Goal: Task Accomplishment & Management: Manage account settings

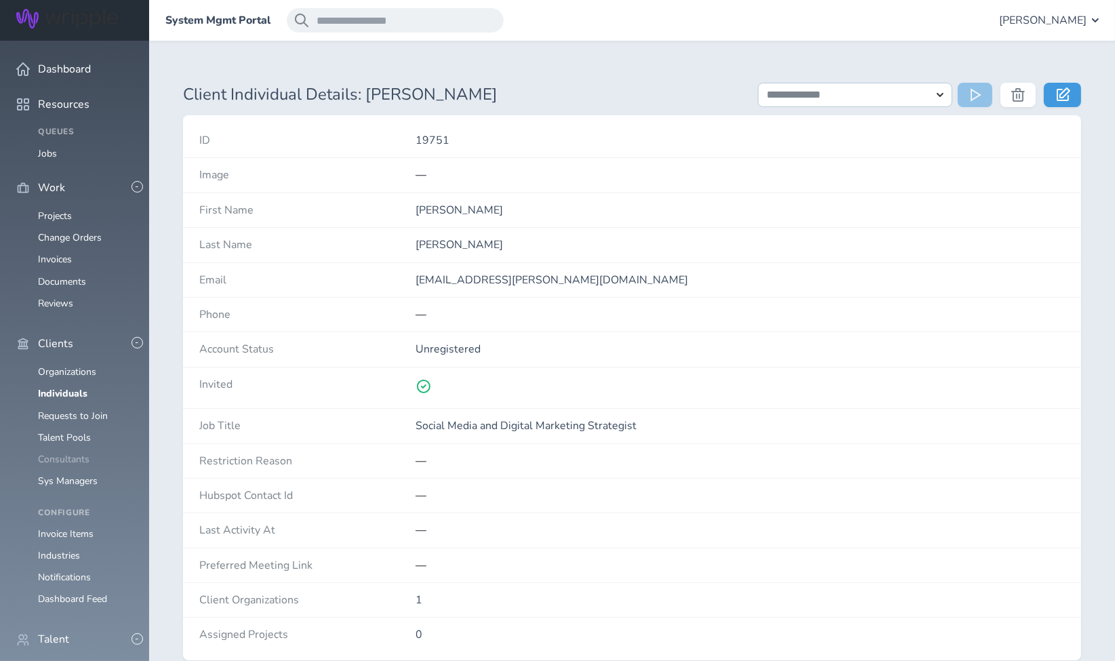
click at [77, 453] on link "Consultants" at bounding box center [64, 459] width 52 height 13
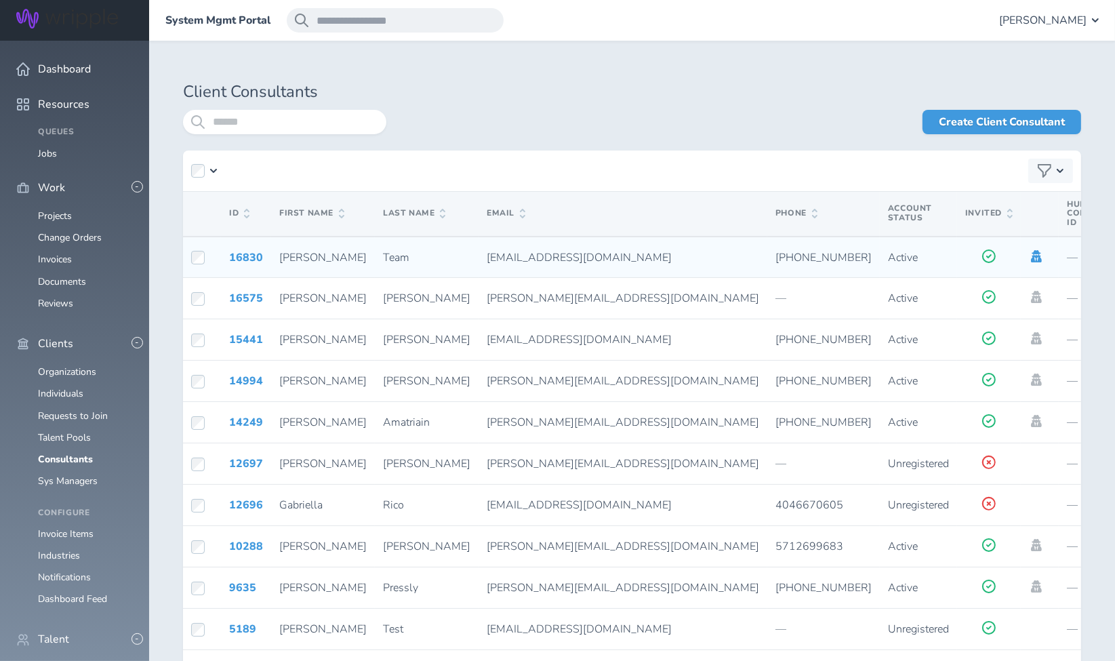
click at [1031, 256] on icon at bounding box center [1036, 256] width 11 height 12
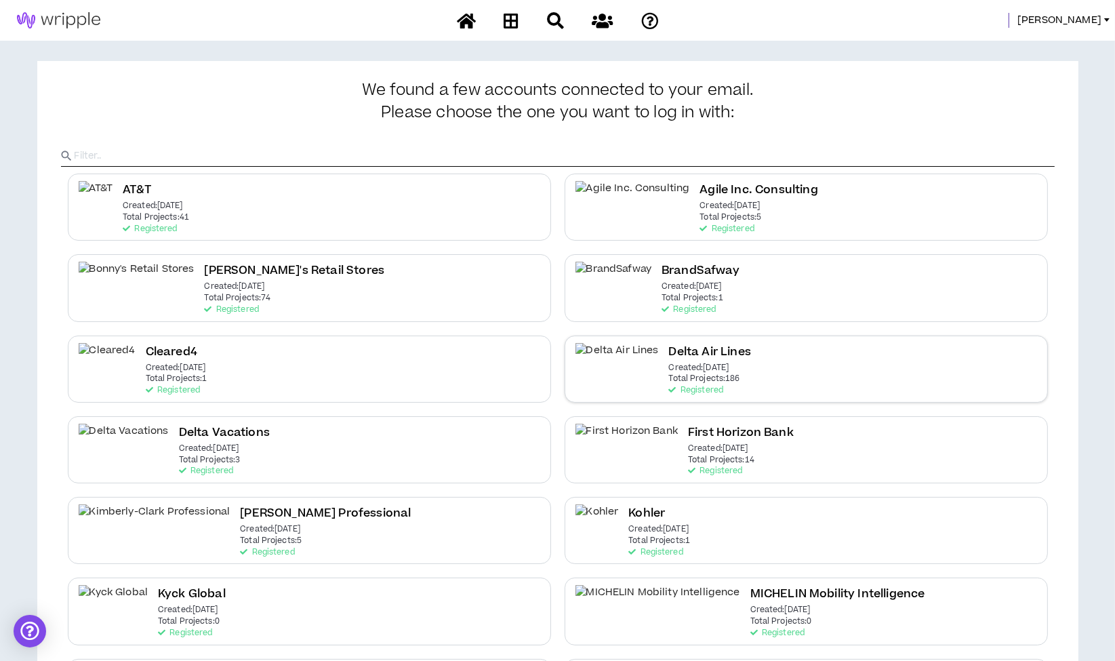
click at [669, 377] on p "Total Projects: 186" at bounding box center [704, 378] width 71 height 9
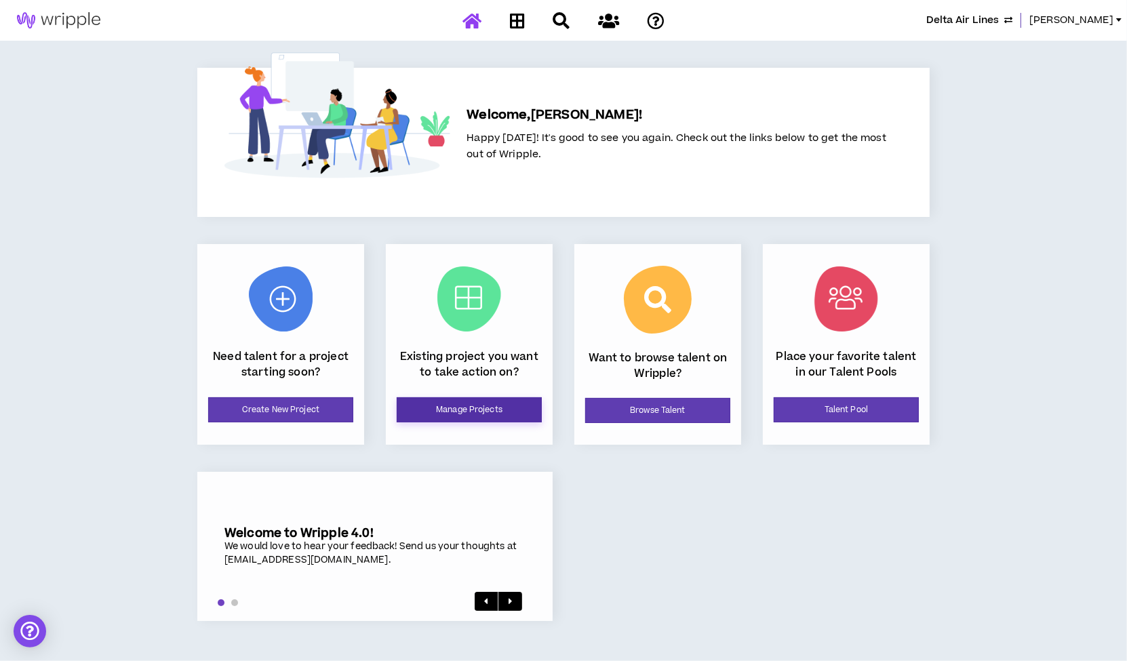
click at [500, 408] on link "Manage Projects" at bounding box center [469, 409] width 145 height 25
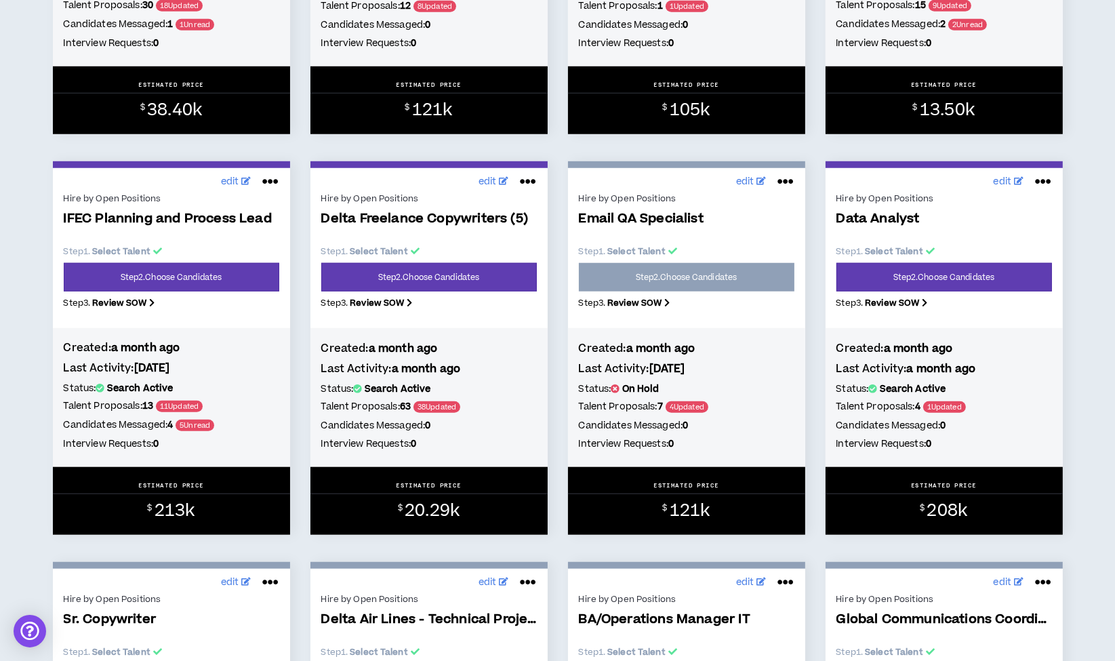
scroll to position [1356, 0]
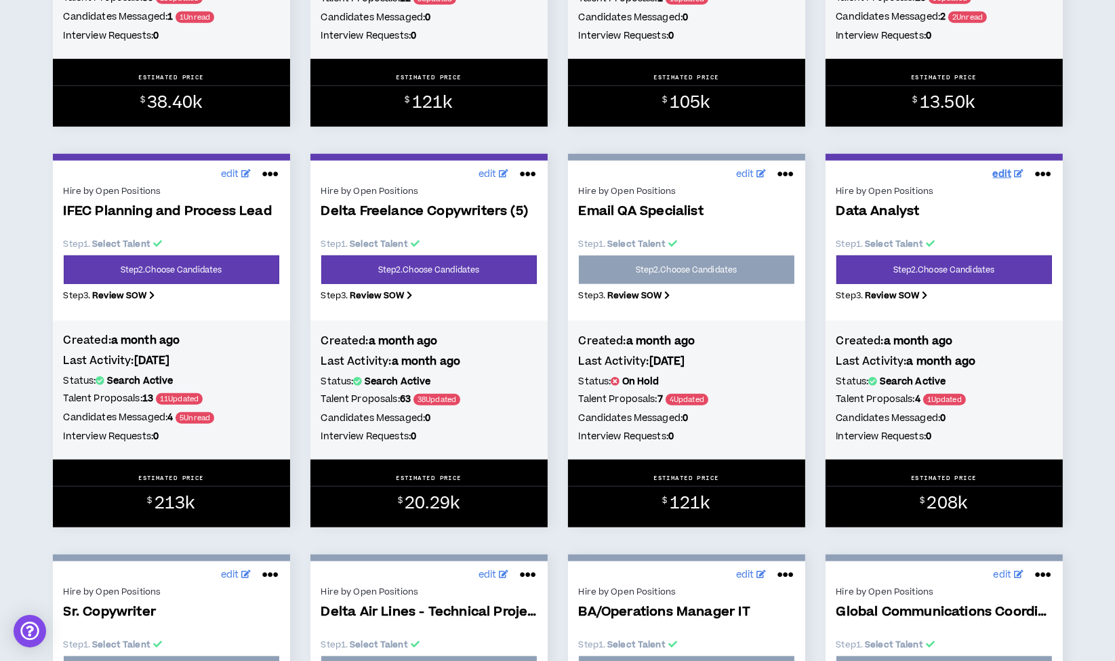
click at [1004, 173] on span "edit" at bounding box center [1002, 174] width 19 height 14
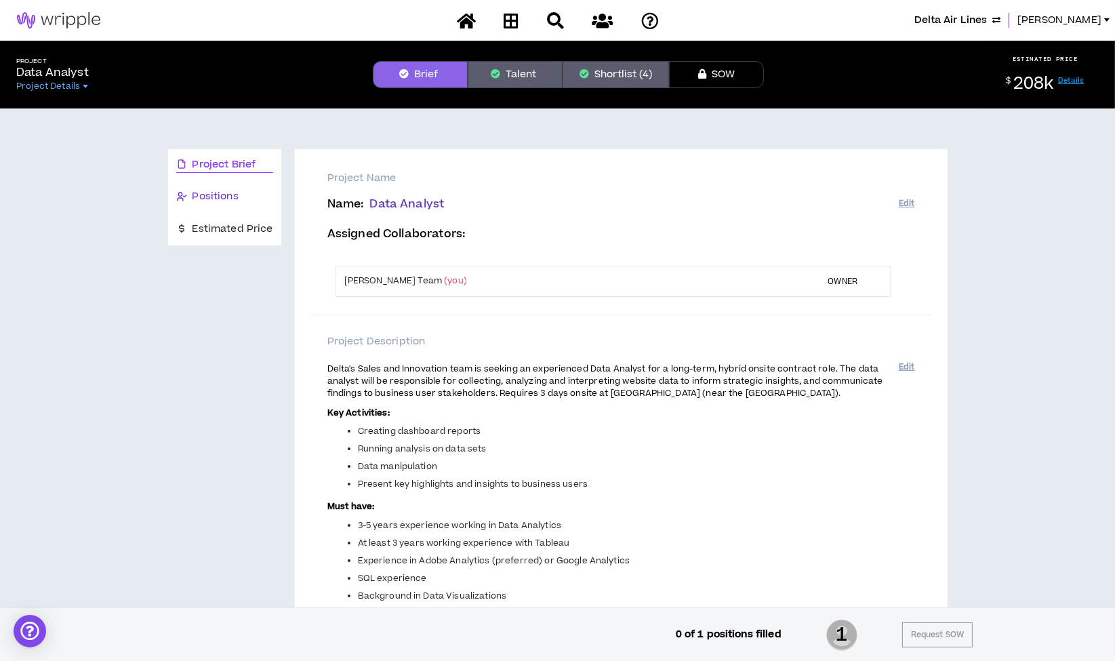
click at [218, 195] on span "Positions" at bounding box center [216, 196] width 46 height 15
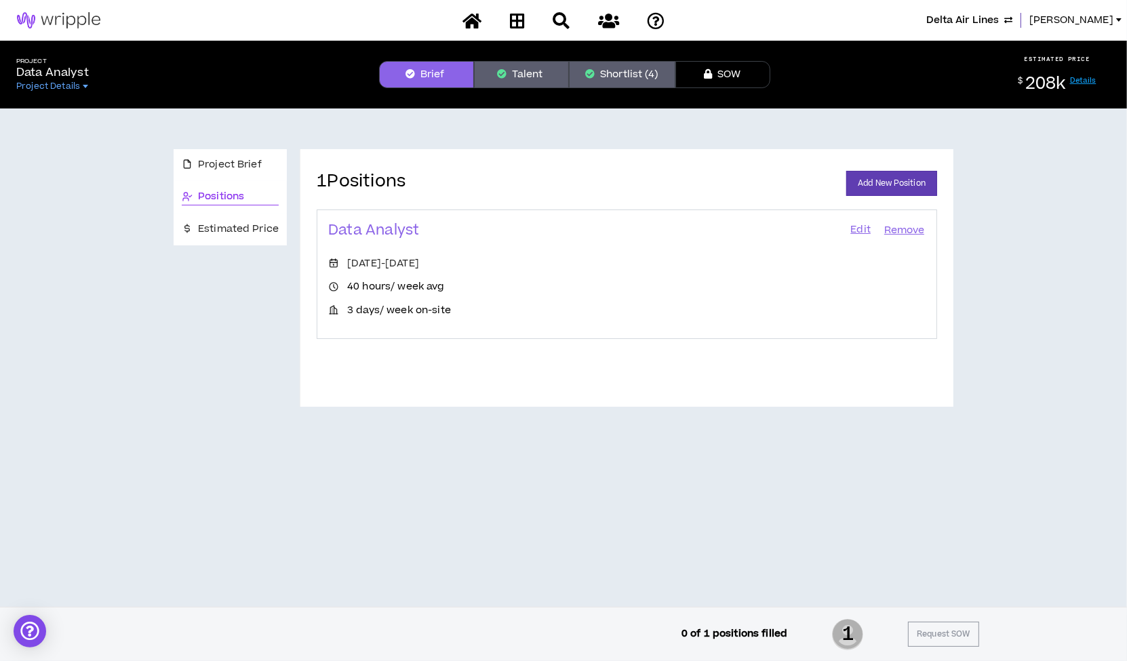
click at [856, 228] on link "Edit" at bounding box center [860, 230] width 23 height 19
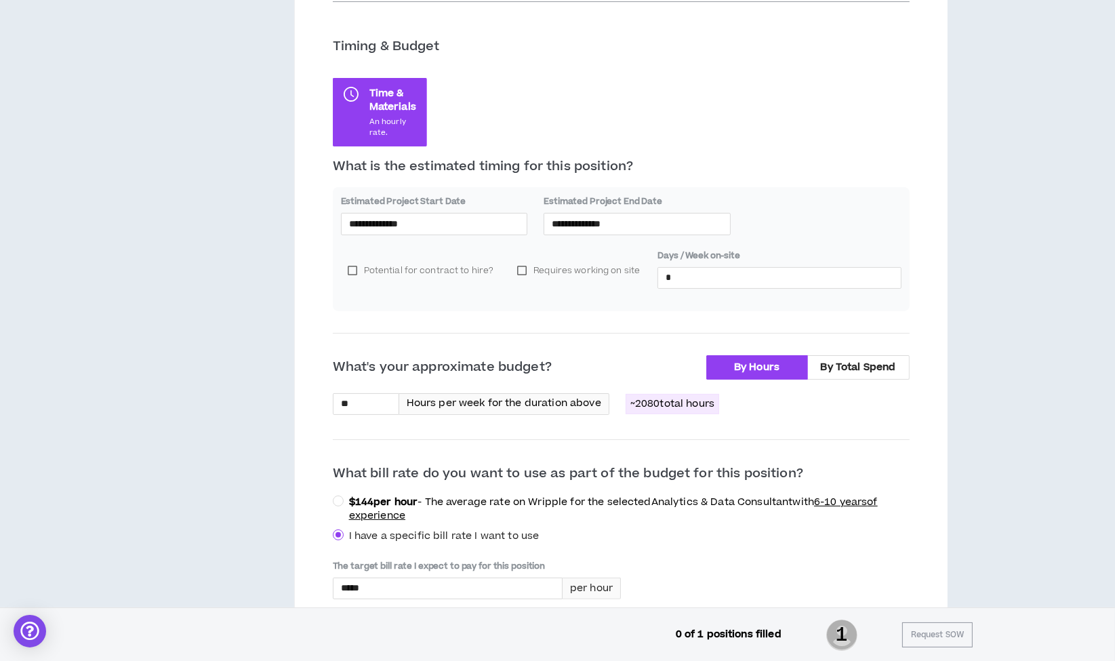
scroll to position [196, 0]
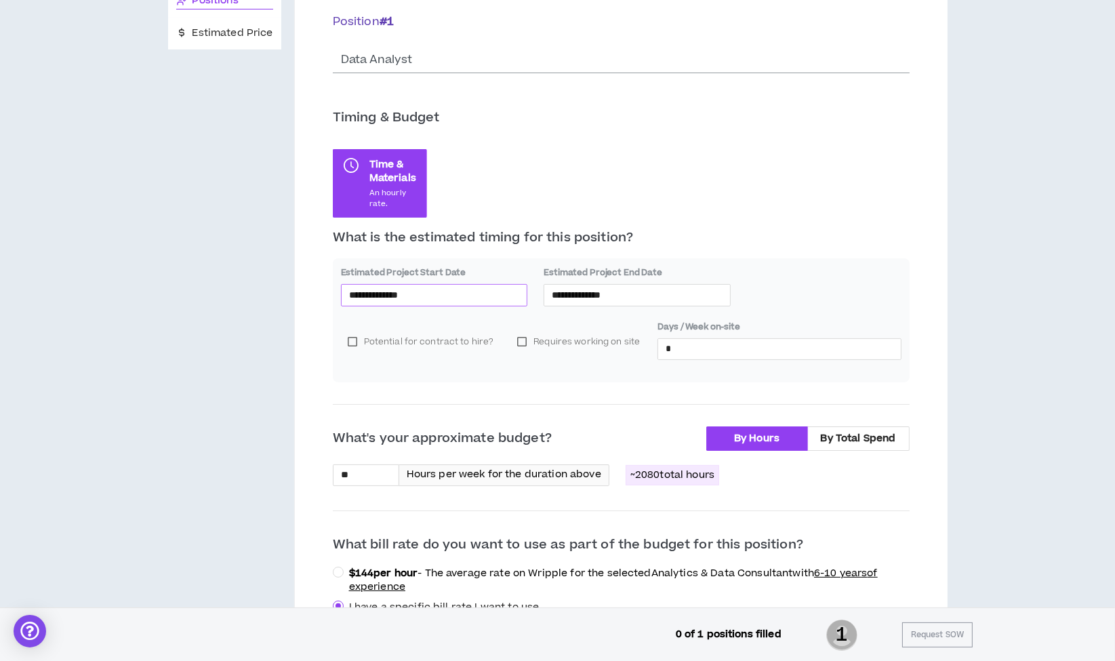
click at [433, 294] on input "**********" at bounding box center [434, 294] width 171 height 15
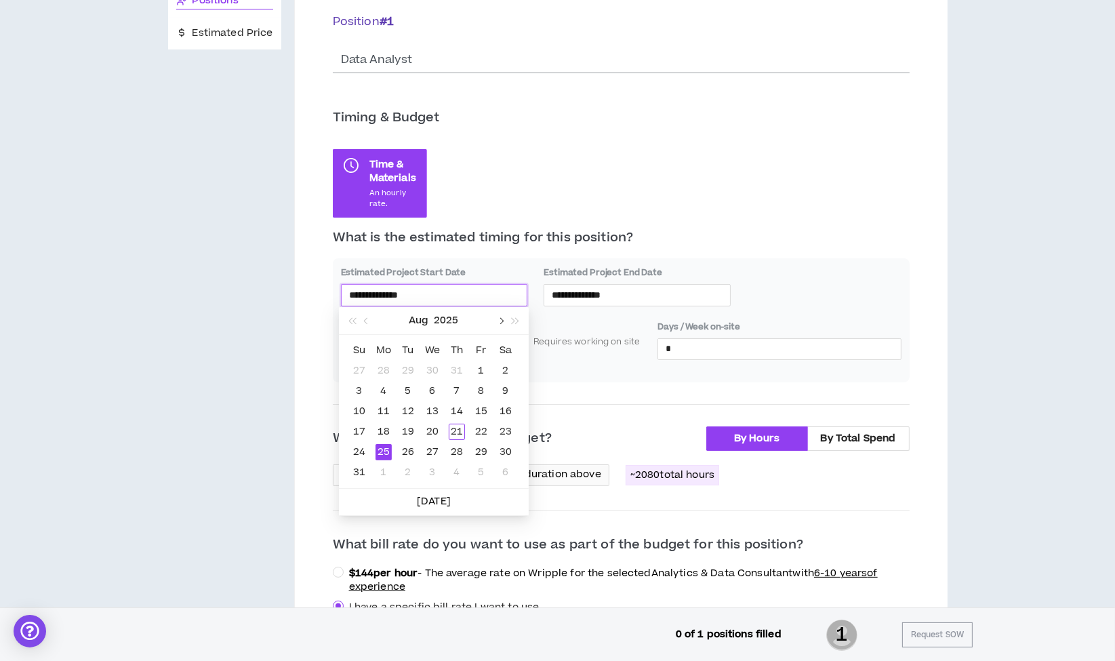
click at [500, 322] on span "button" at bounding box center [500, 321] width 7 height 7
type input "**********"
click at [385, 391] on div "8" at bounding box center [384, 391] width 16 height 16
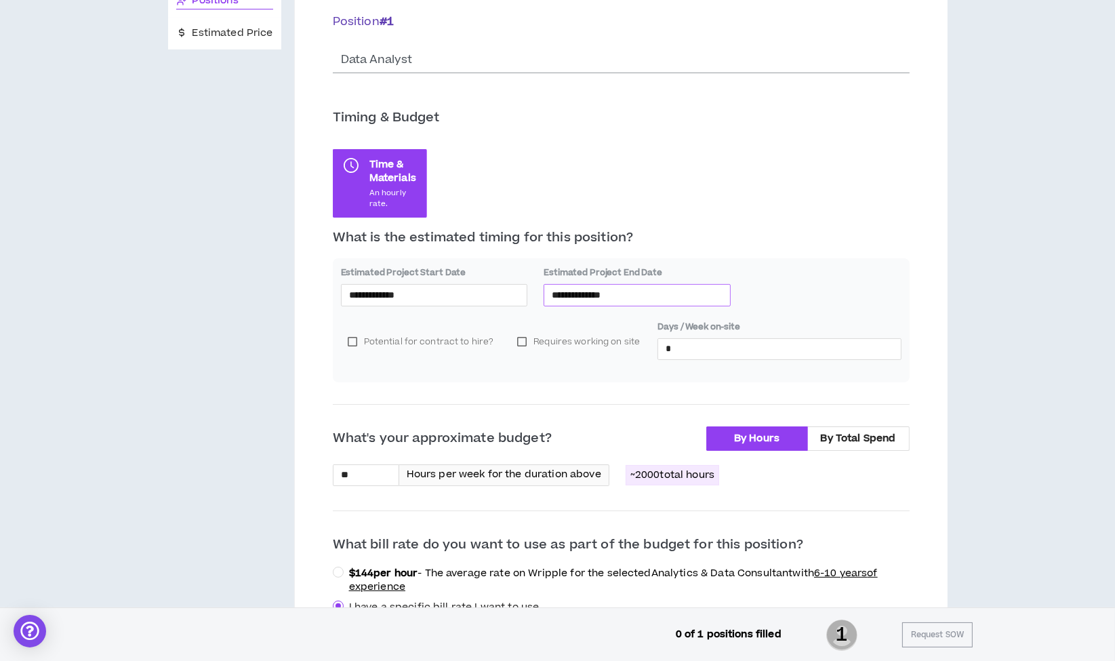
click at [597, 292] on input "**********" at bounding box center [637, 294] width 171 height 15
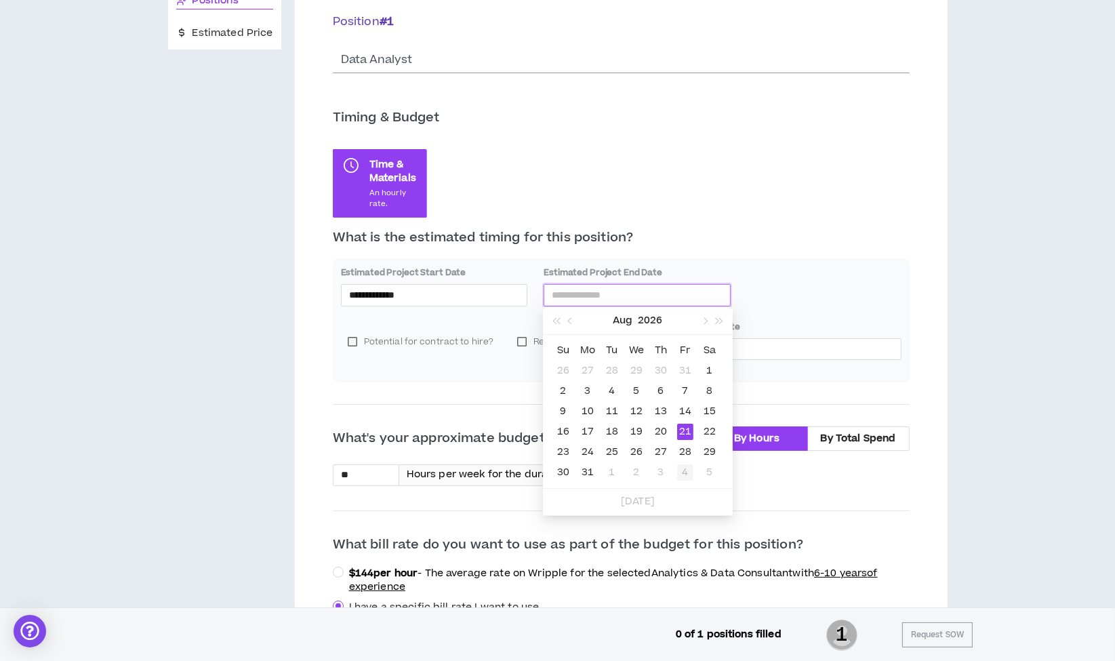
type input "**********"
click at [686, 469] on div "4" at bounding box center [685, 472] width 16 height 16
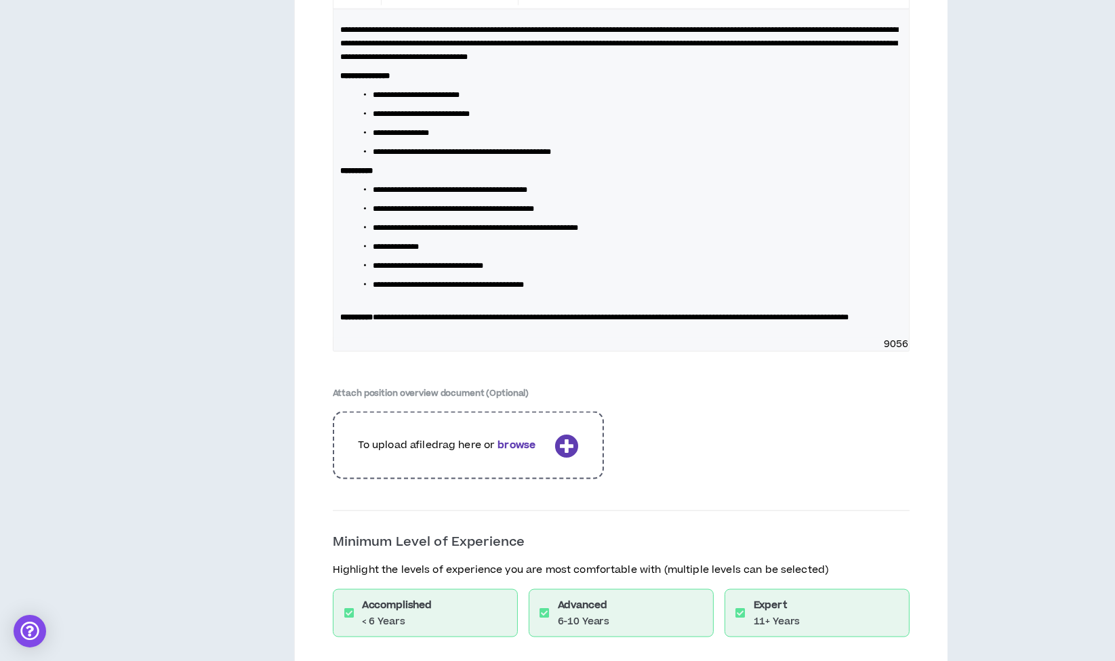
scroll to position [2248, 0]
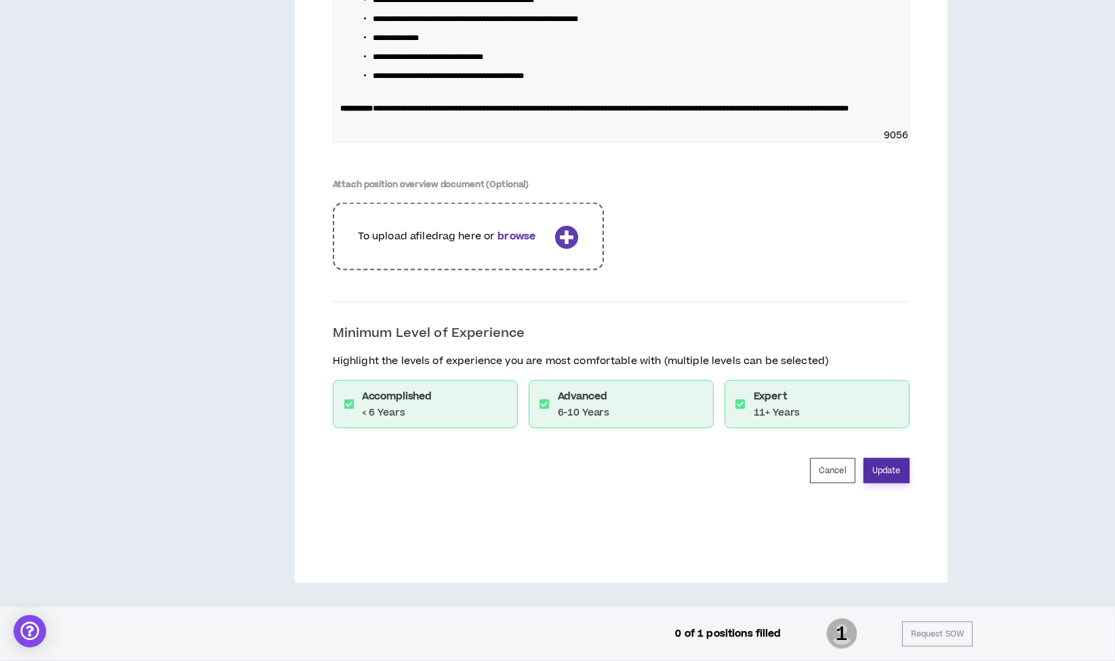
click at [894, 473] on button "Update" at bounding box center [887, 470] width 46 height 25
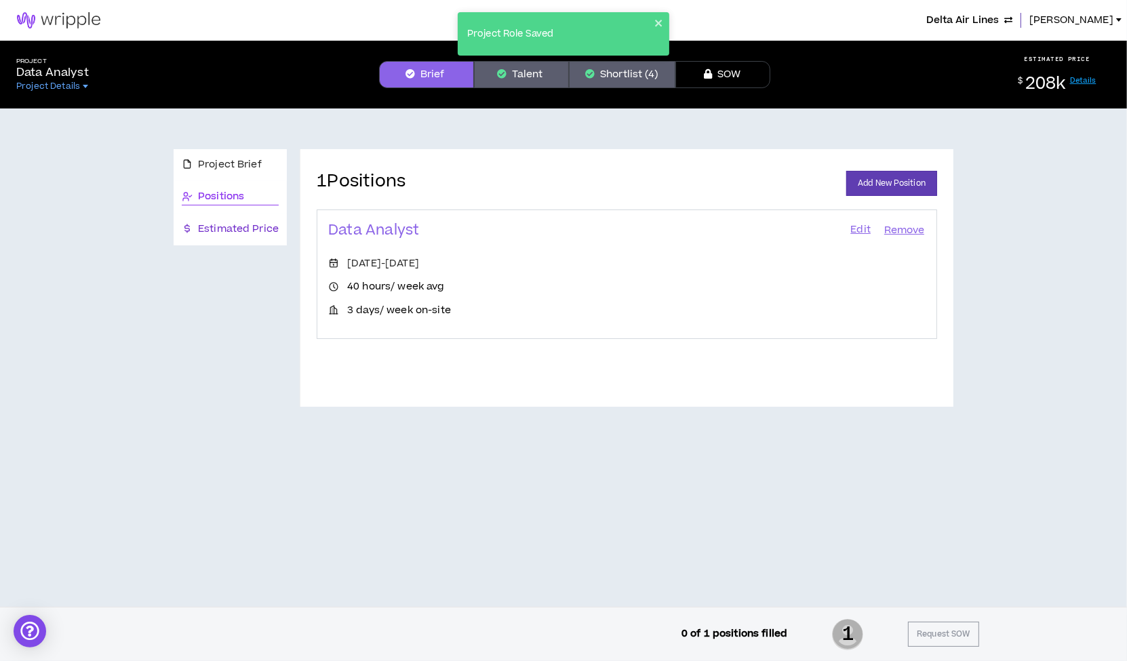
click at [228, 226] on span "Estimated Price" at bounding box center [238, 229] width 81 height 15
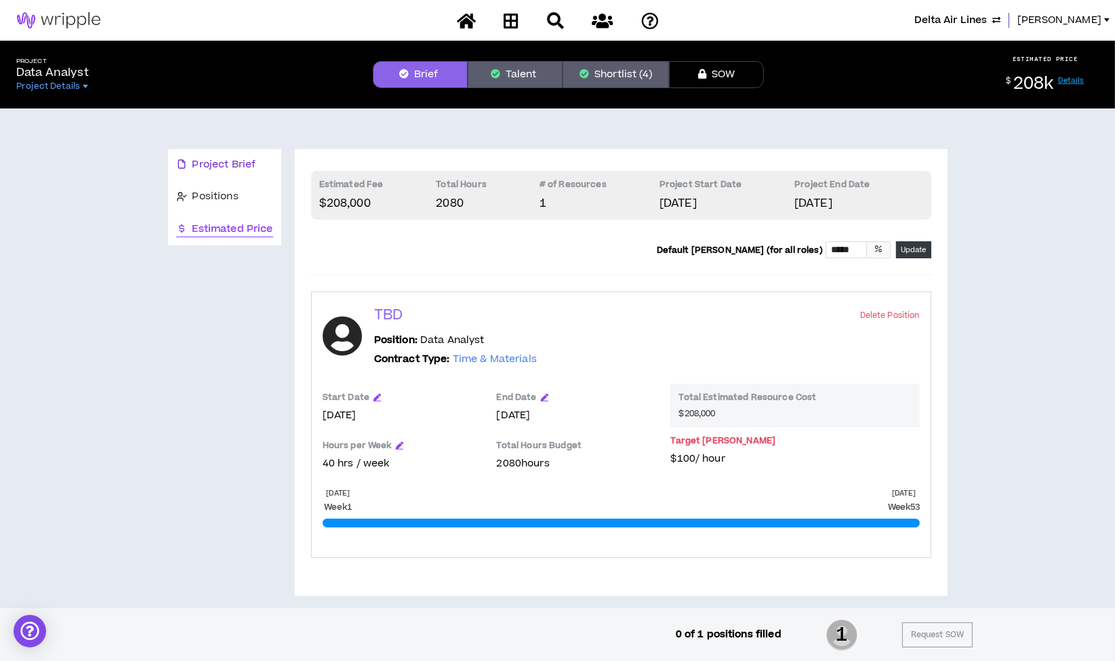
click at [229, 161] on span "Project Brief" at bounding box center [225, 164] width 64 height 15
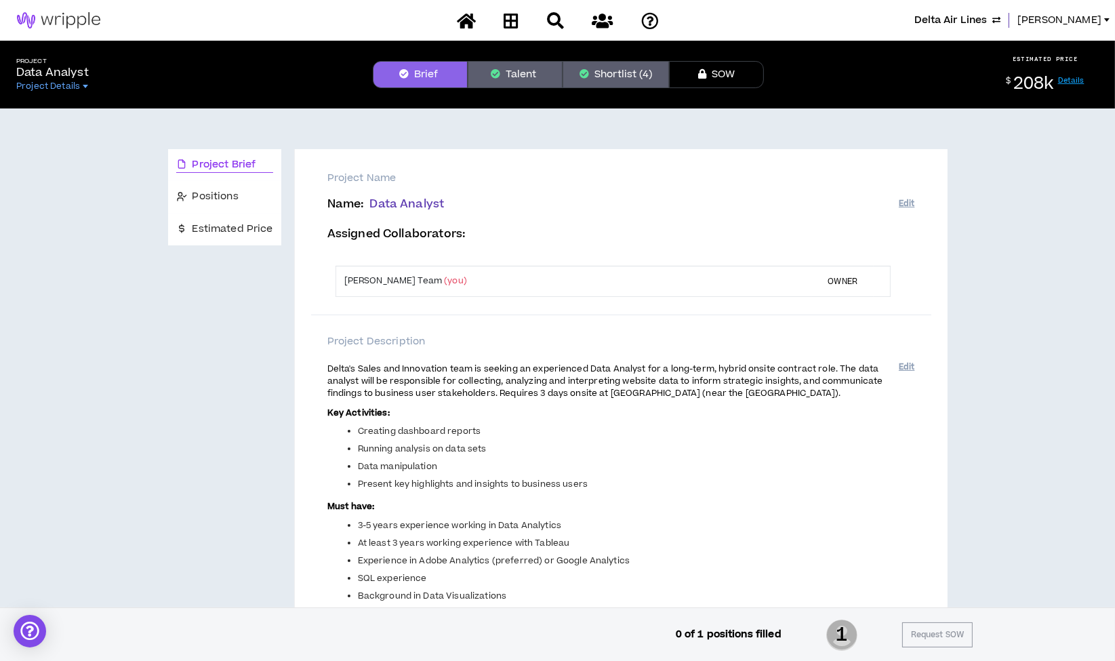
click at [610, 68] on button "Shortlist (4)" at bounding box center [616, 74] width 106 height 27
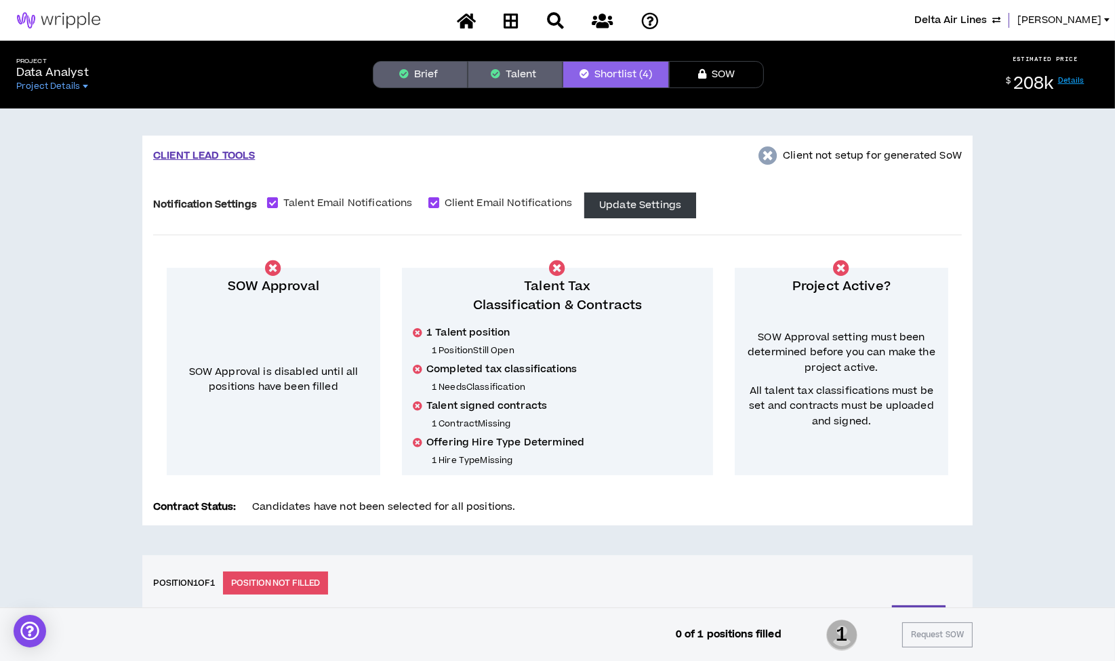
click at [426, 75] on button "Brief" at bounding box center [420, 74] width 95 height 27
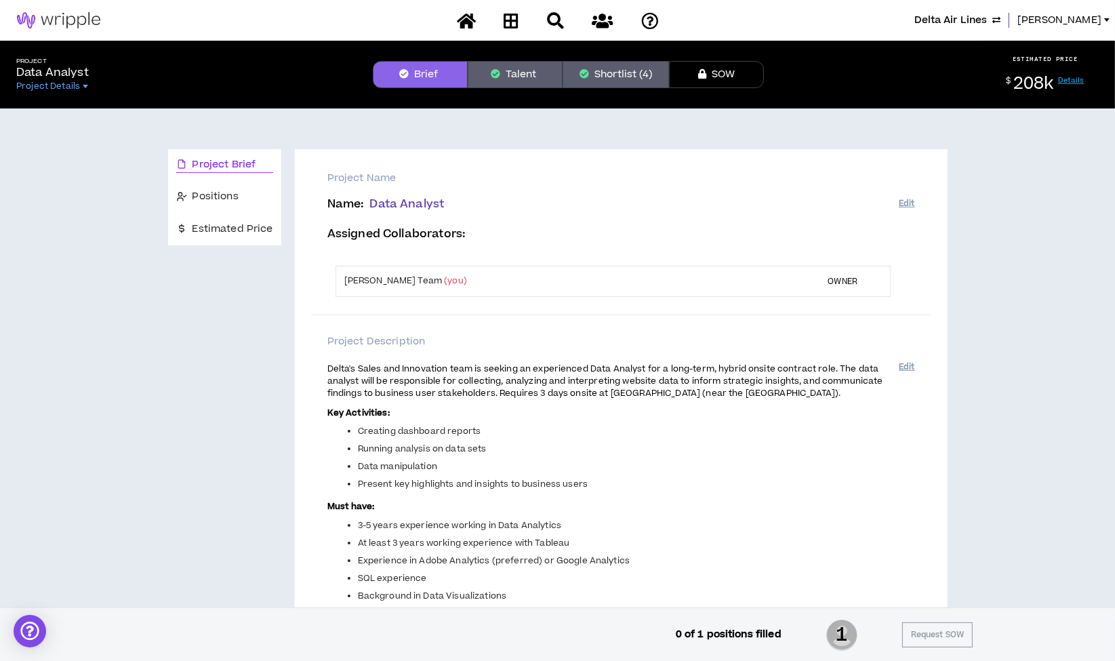
click at [970, 19] on span "Delta Air Lines" at bounding box center [951, 20] width 73 height 15
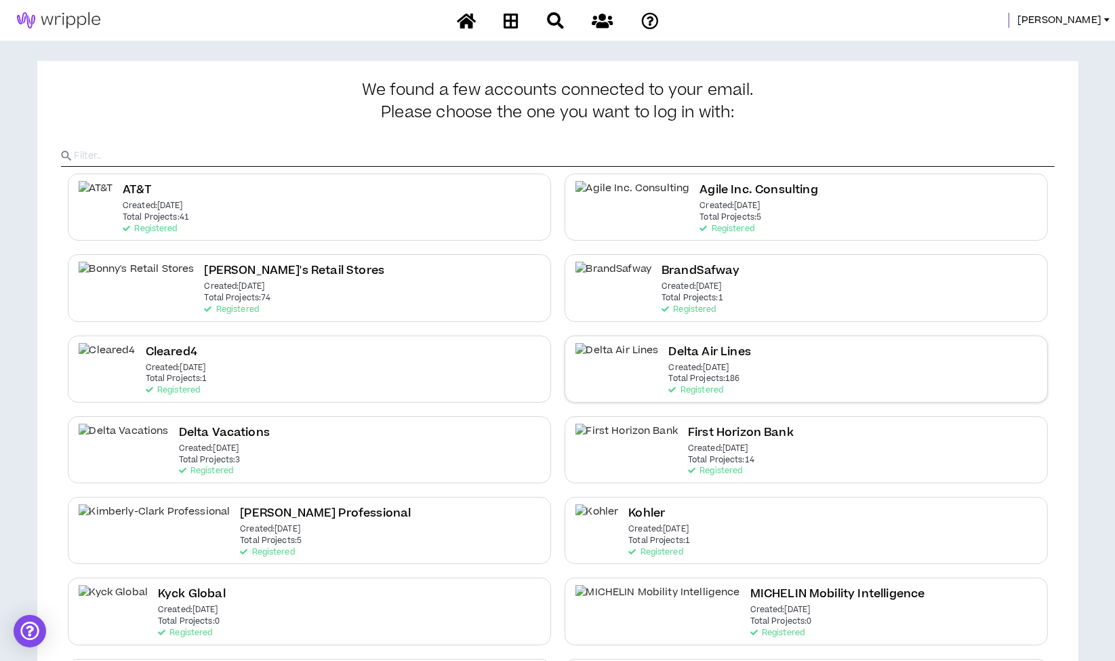
click at [669, 377] on p "Total Projects: 186" at bounding box center [704, 378] width 71 height 9
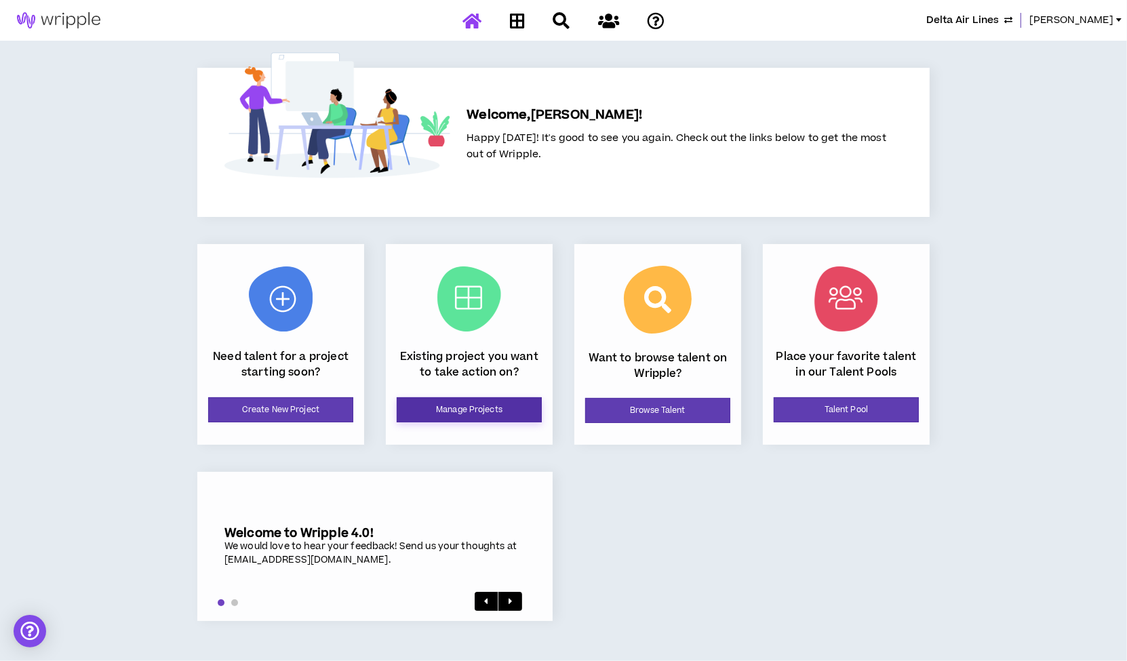
click at [445, 399] on link "Manage Projects" at bounding box center [469, 409] width 145 height 25
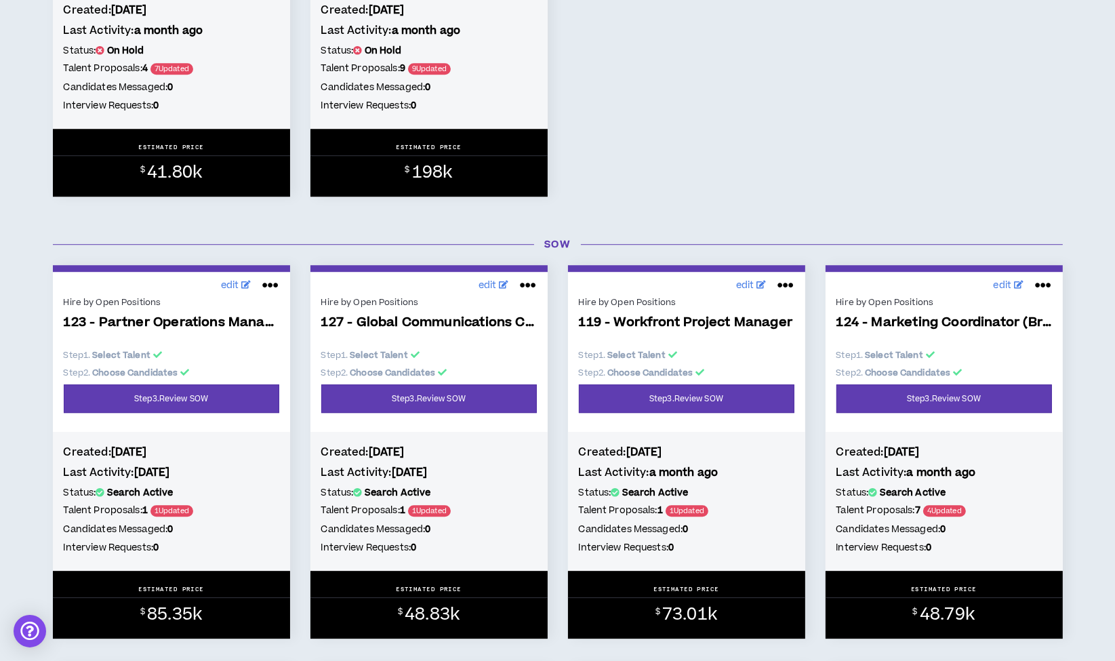
scroll to position [4595, 0]
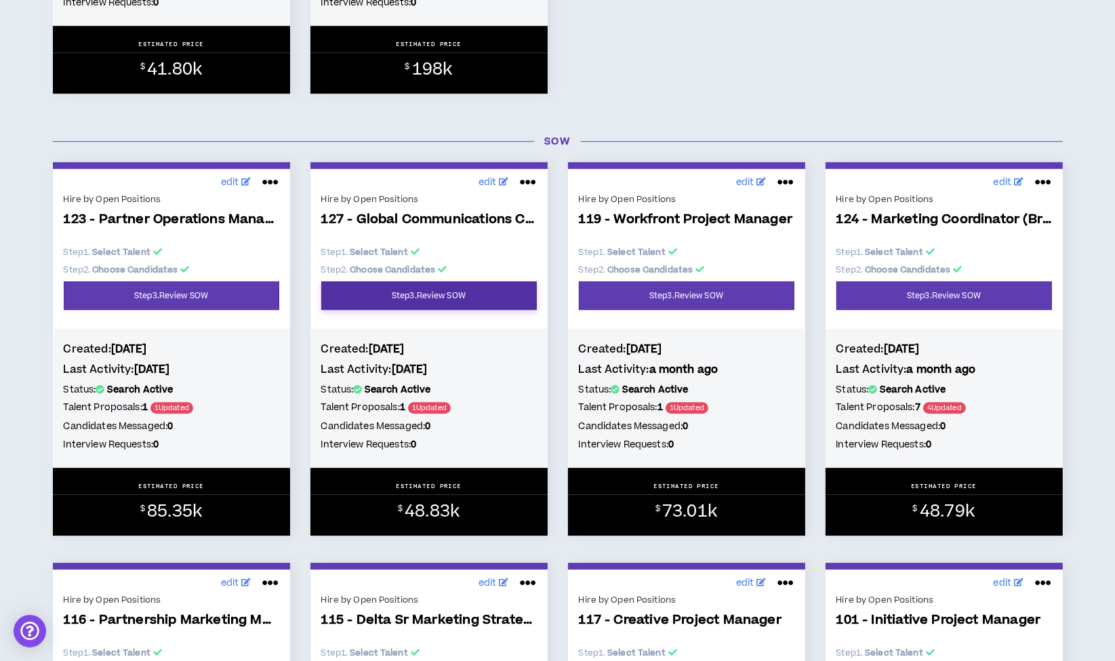
click at [414, 300] on link "Step 3 . Review SOW" at bounding box center [429, 295] width 216 height 28
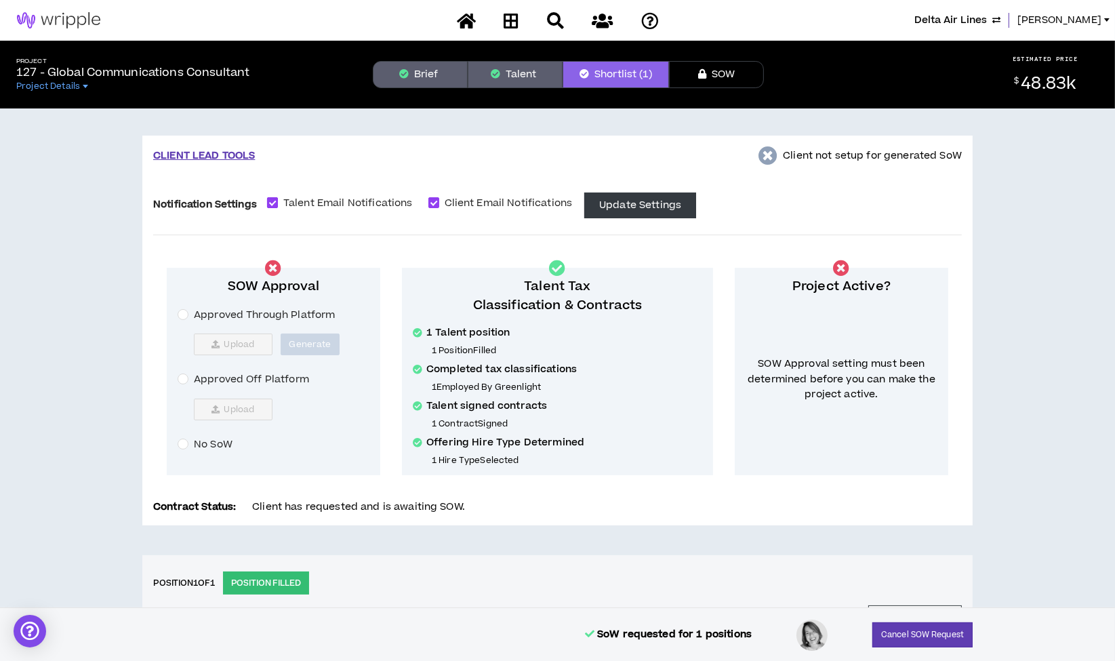
click at [272, 195] on label "Talent Email Notifications" at bounding box center [342, 203] width 151 height 16
checkbox input "*****"
click at [445, 202] on span "Client Email Notifications" at bounding box center [508, 203] width 139 height 15
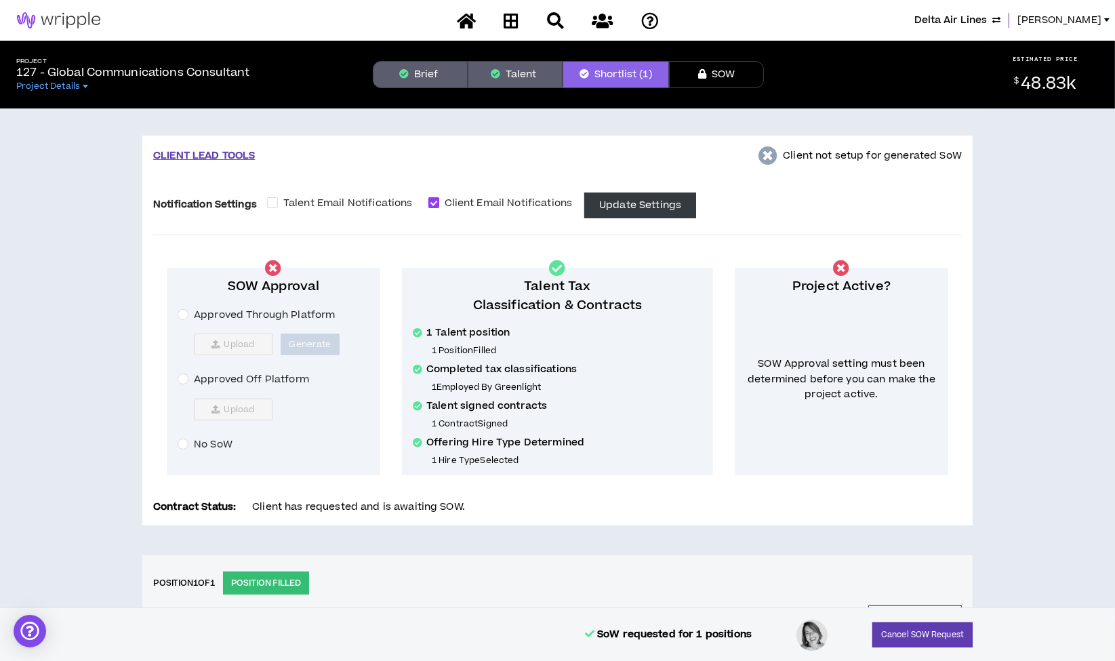
checkbox input "*****"
click at [624, 203] on button "Update Settings" at bounding box center [640, 206] width 112 height 26
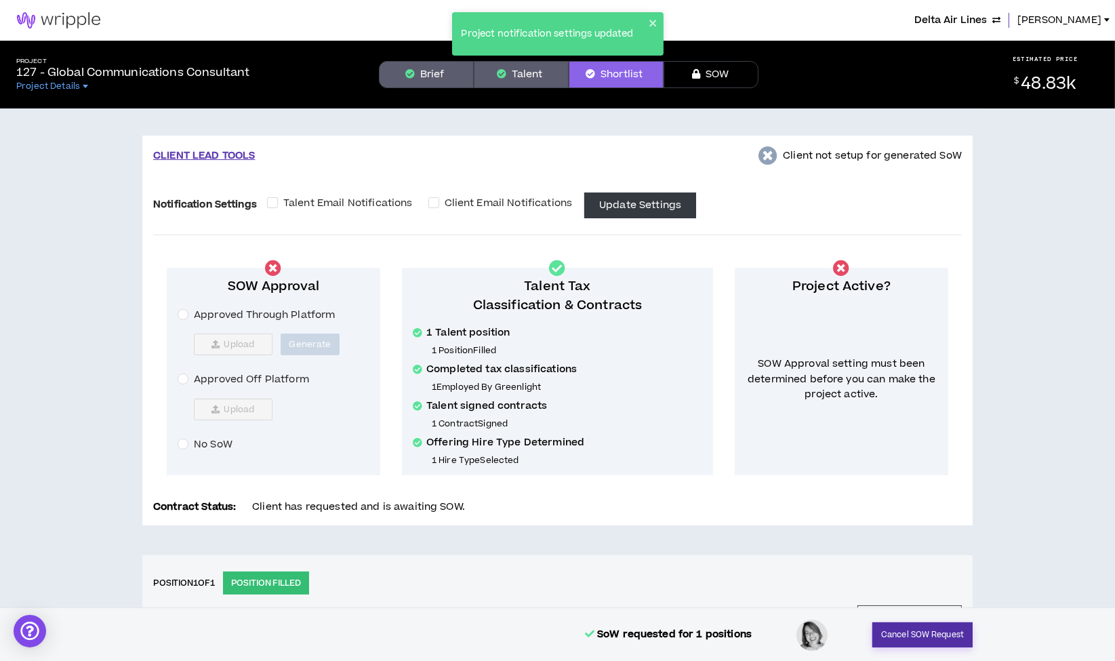
click at [913, 631] on button "Cancel SOW Request" at bounding box center [923, 634] width 100 height 25
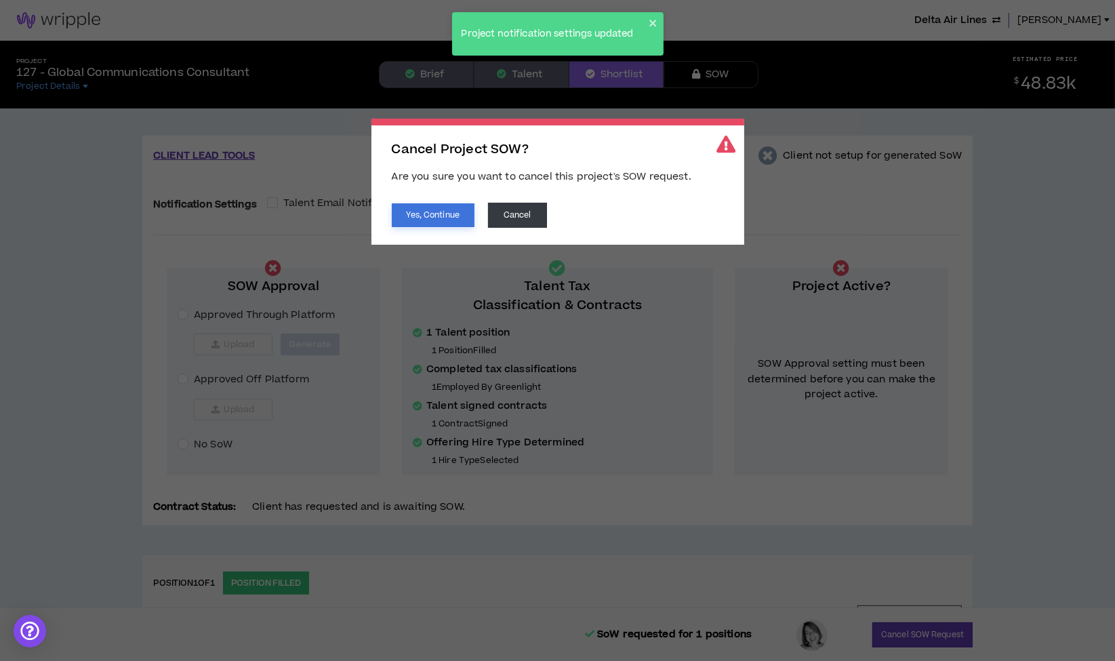
click at [439, 215] on button "Yes, Continue" at bounding box center [433, 215] width 83 height 24
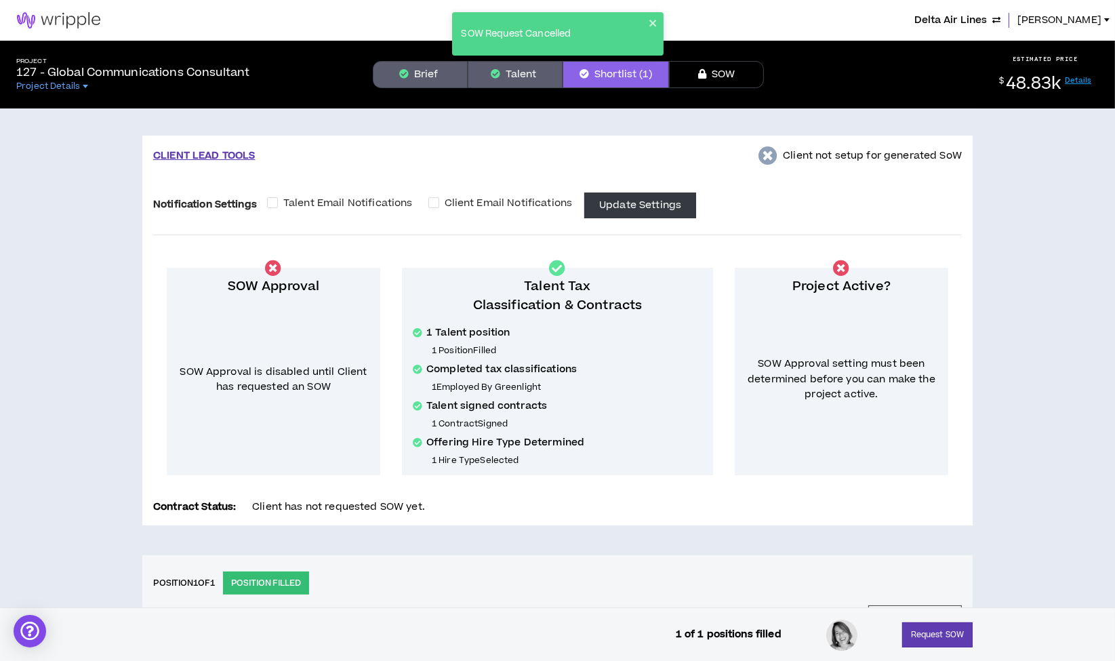
click at [432, 77] on button "Brief" at bounding box center [420, 74] width 95 height 27
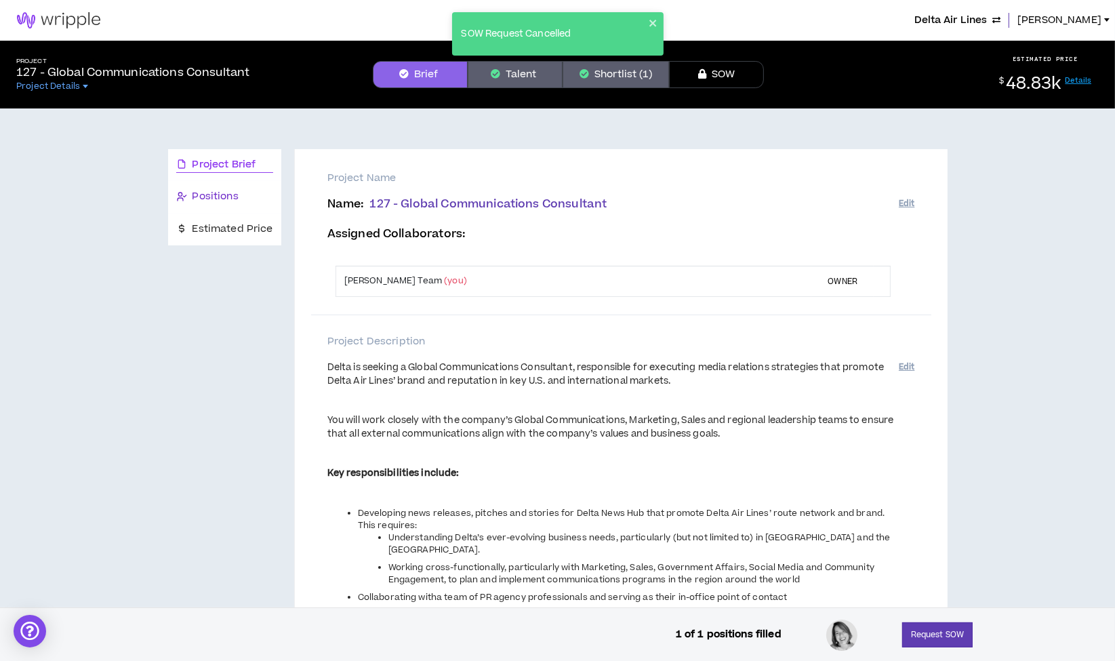
click at [238, 199] on div "Positions" at bounding box center [224, 196] width 97 height 15
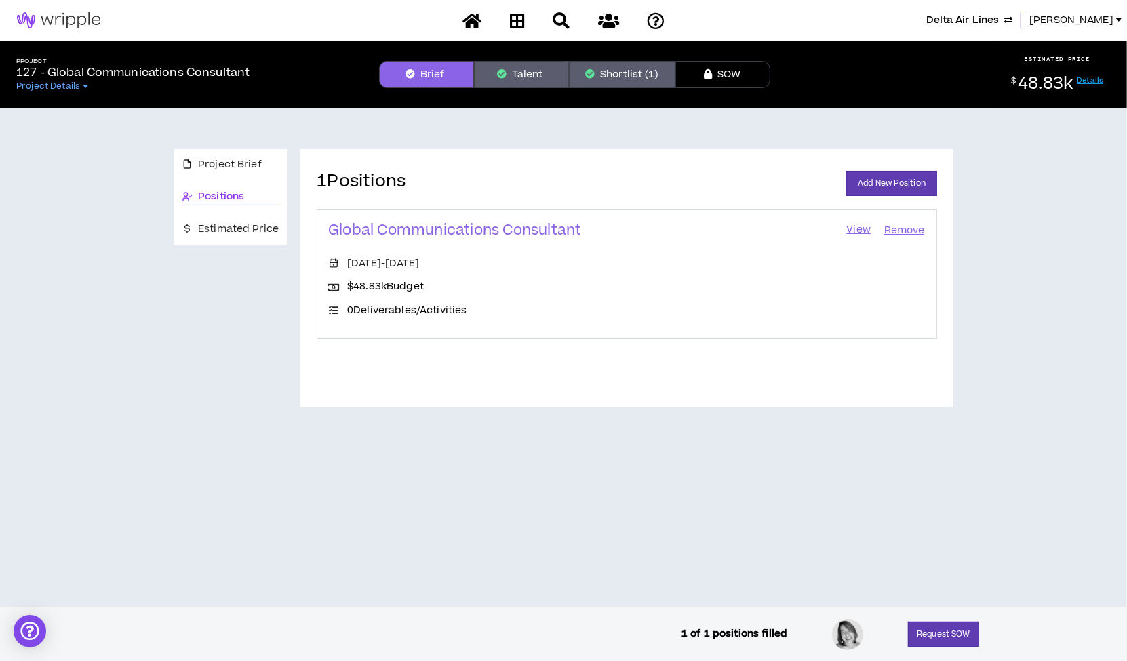
click at [597, 75] on button "Shortlist (1)" at bounding box center [622, 74] width 106 height 27
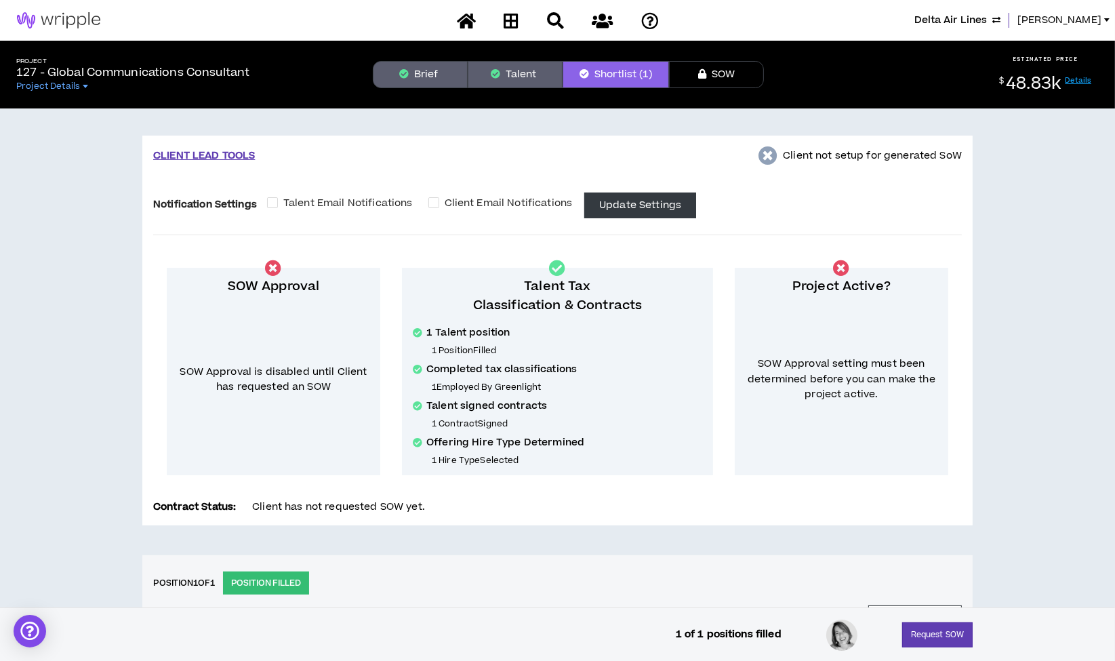
scroll to position [301, 0]
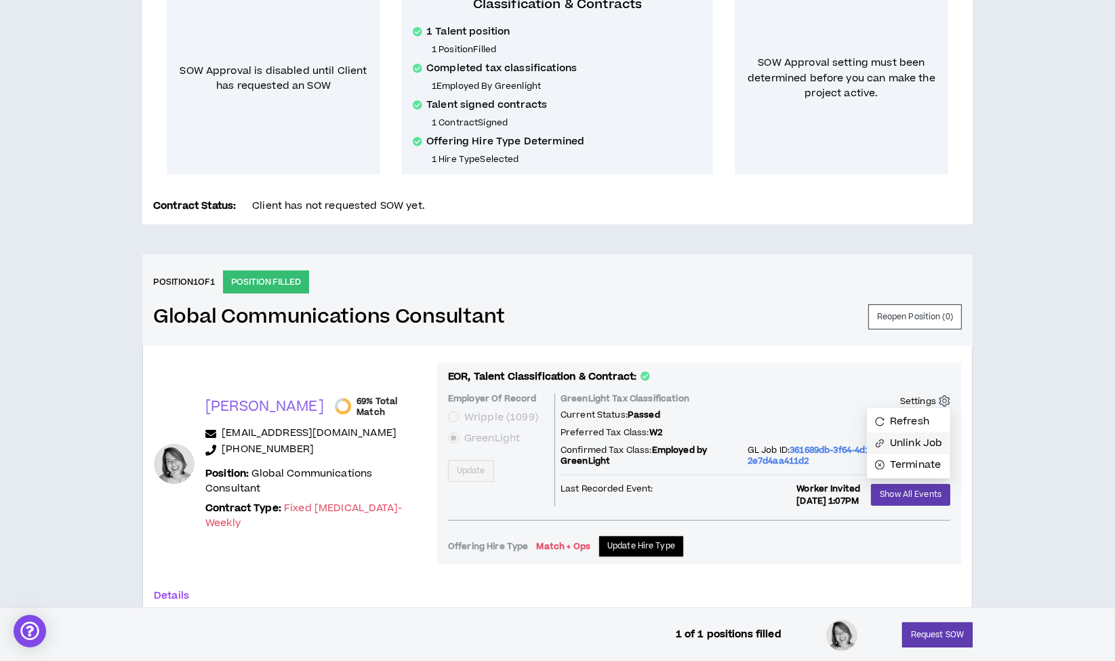
click at [918, 439] on p "Unlink Job" at bounding box center [916, 443] width 52 height 15
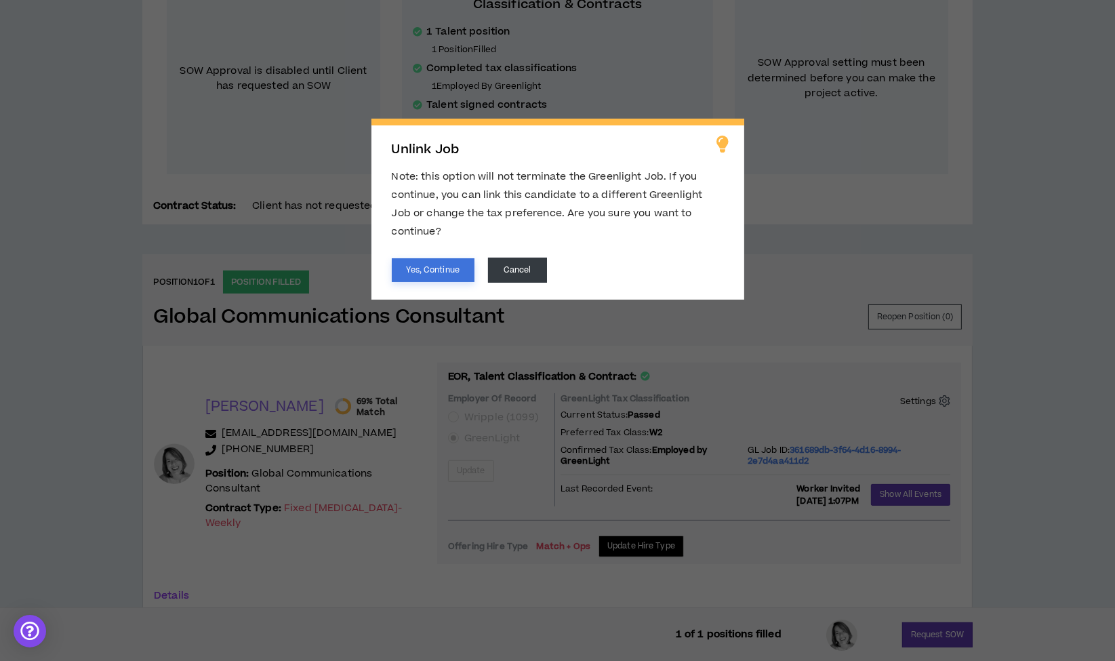
click at [439, 258] on button "Yes, Continue" at bounding box center [433, 270] width 83 height 24
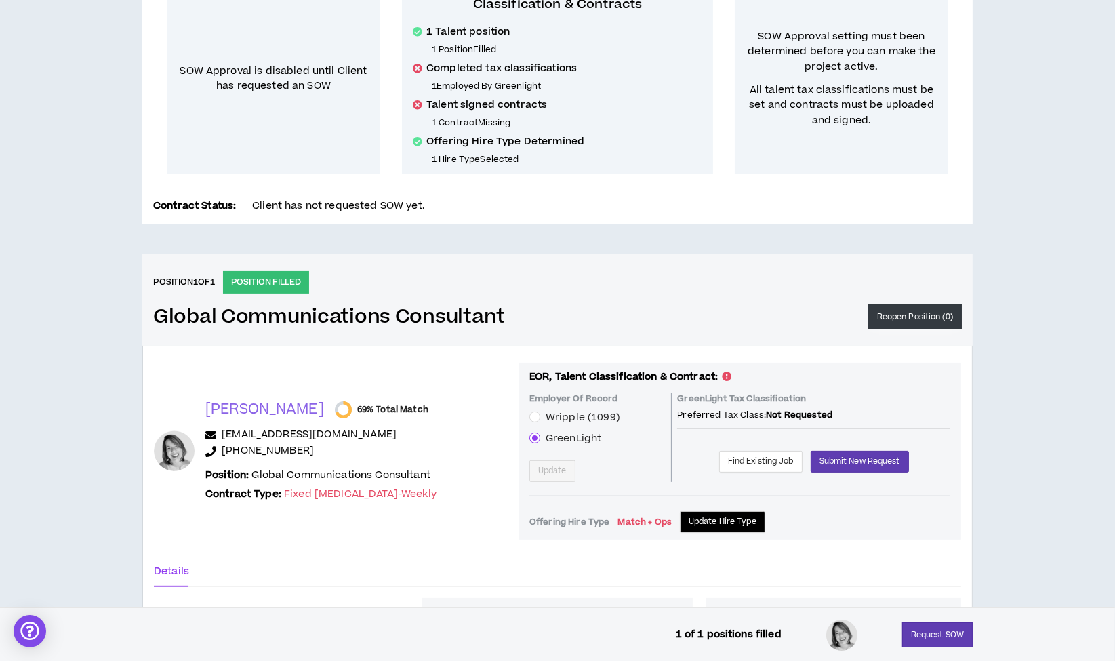
click at [892, 315] on button "Reopen Position ( 0 )" at bounding box center [916, 316] width 94 height 25
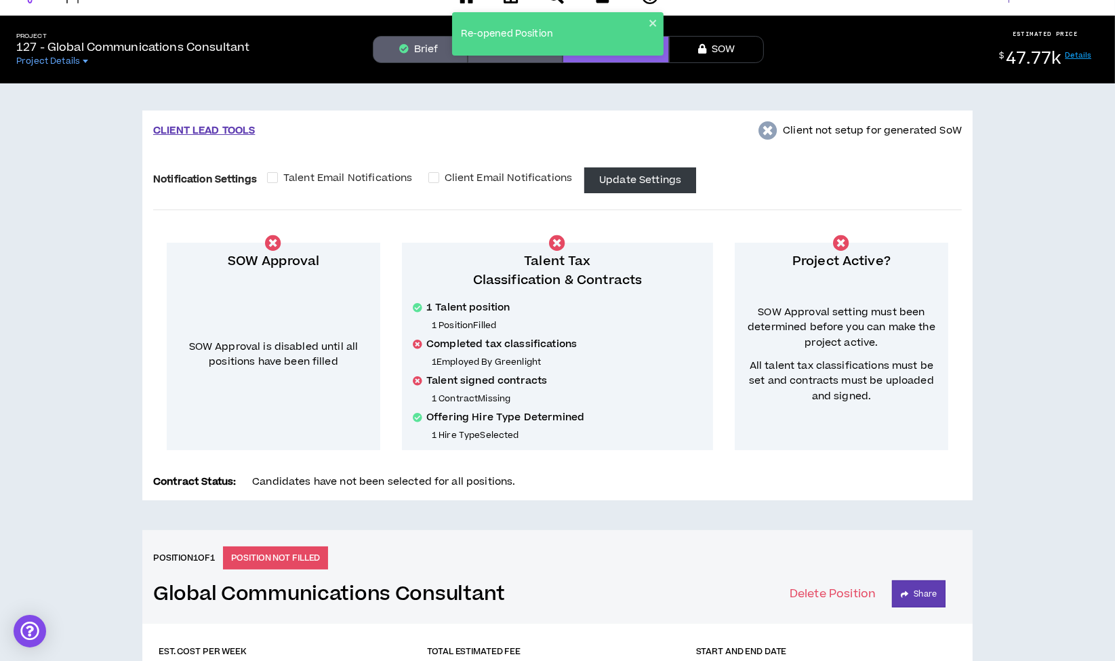
scroll to position [0, 0]
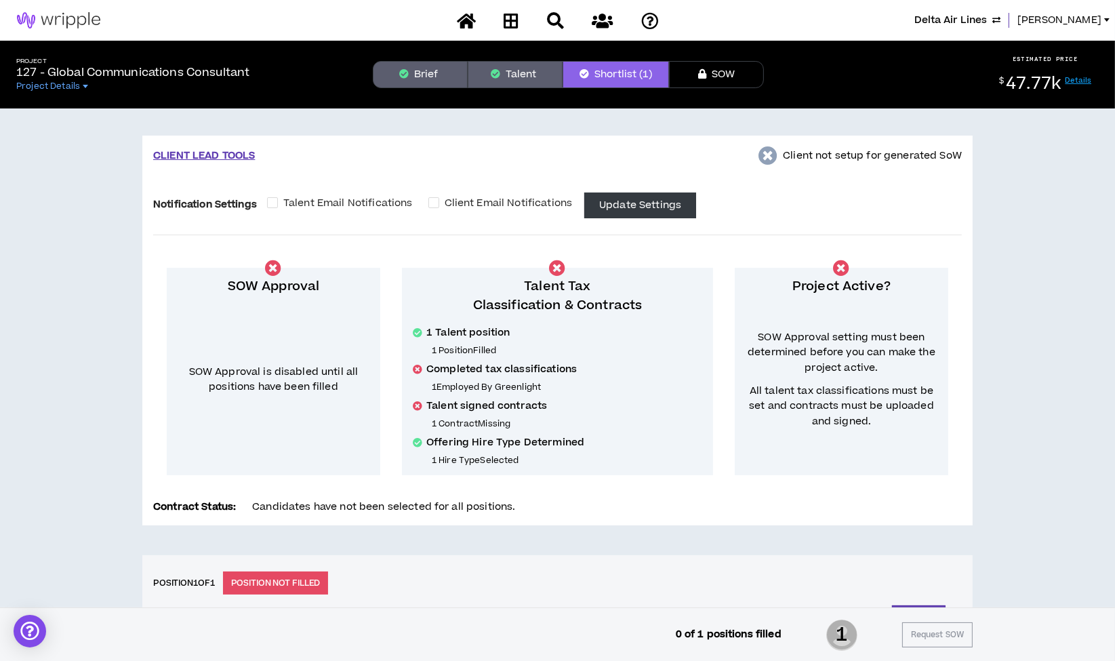
click at [419, 85] on button "Brief" at bounding box center [420, 74] width 95 height 27
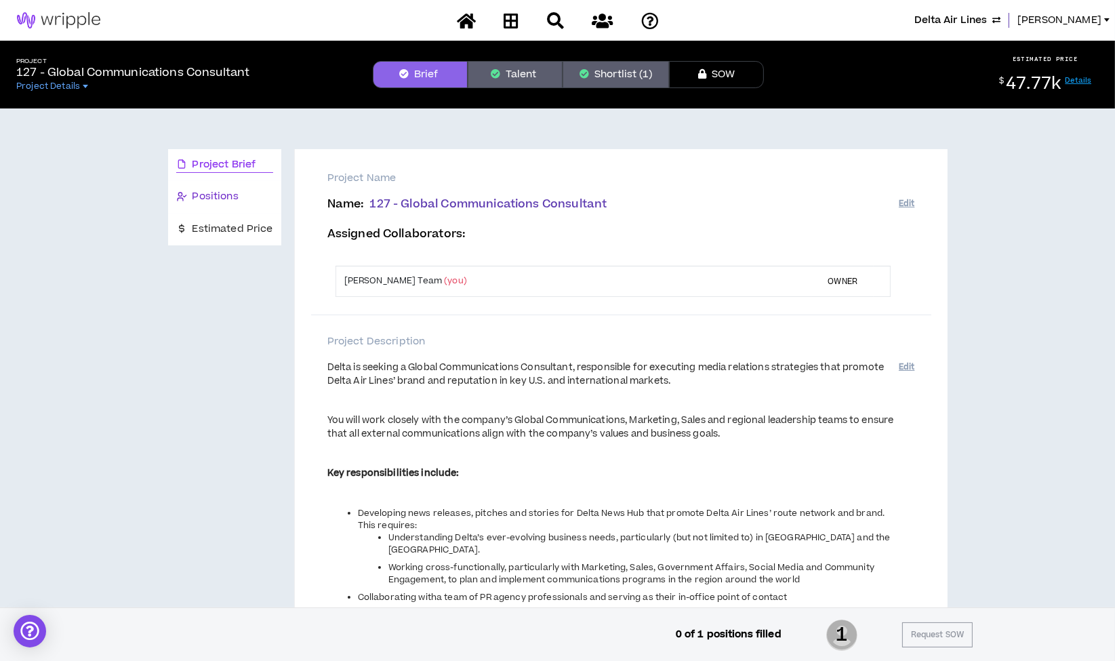
click at [226, 196] on span "Positions" at bounding box center [216, 196] width 46 height 15
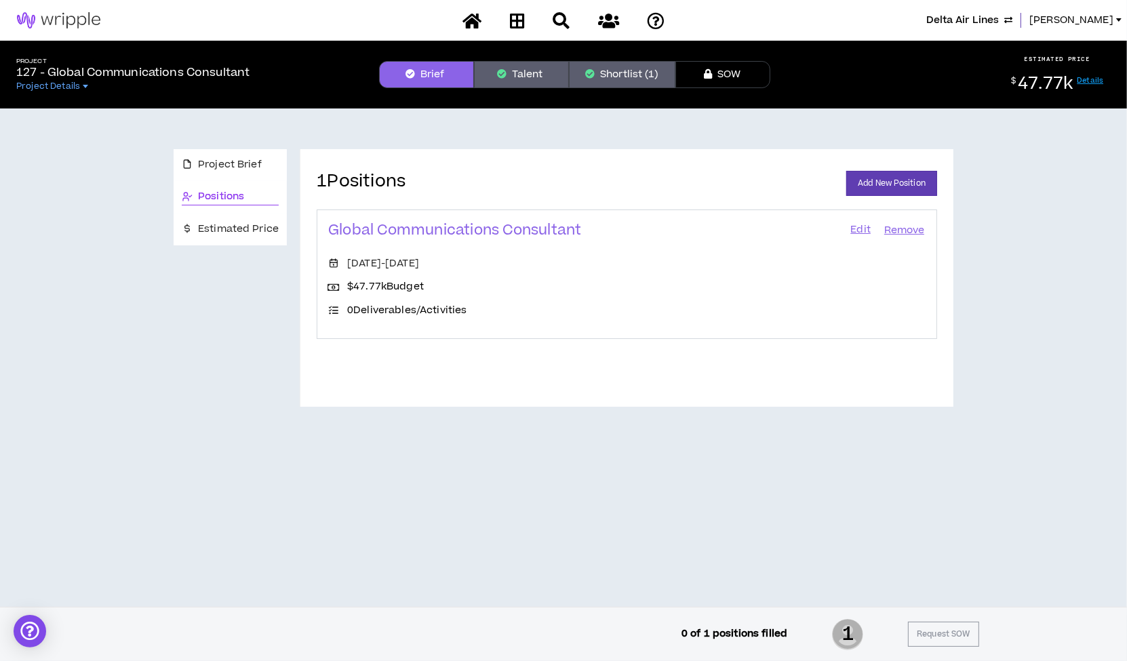
click at [852, 229] on link "Edit" at bounding box center [860, 230] width 23 height 19
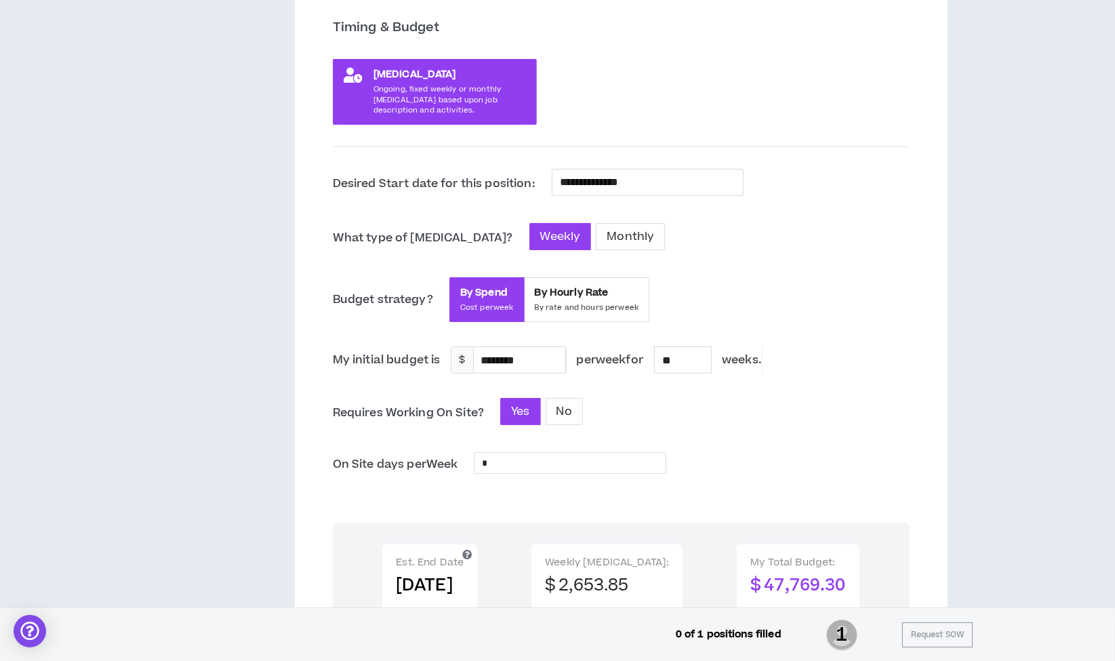
scroll to position [301, 0]
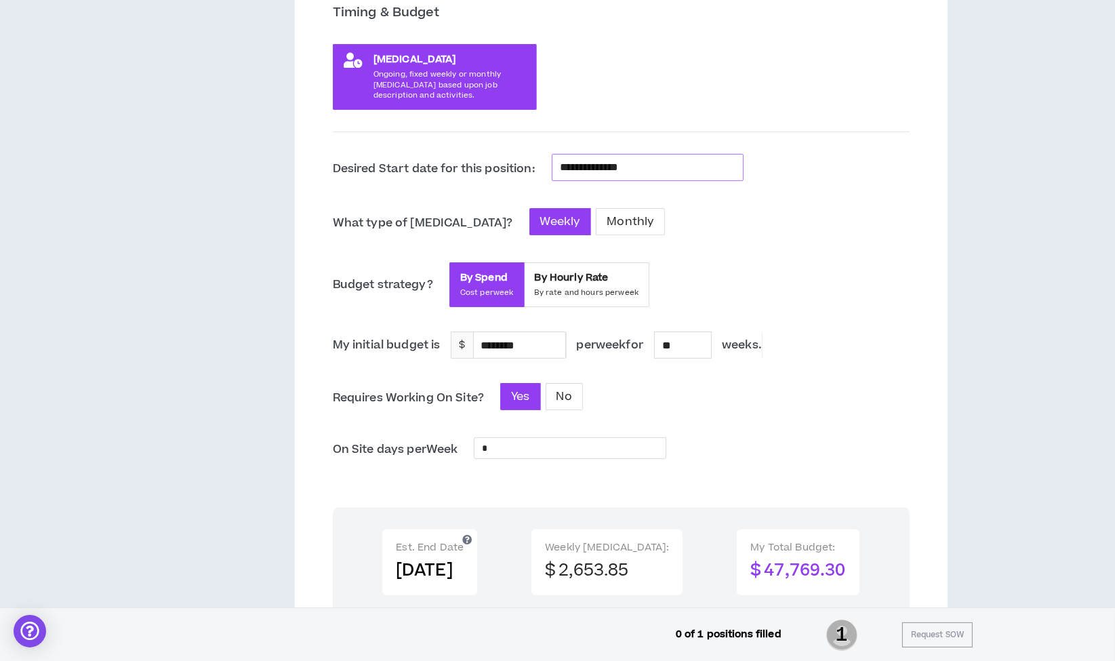
click at [617, 161] on input "**********" at bounding box center [648, 168] width 176 height 18
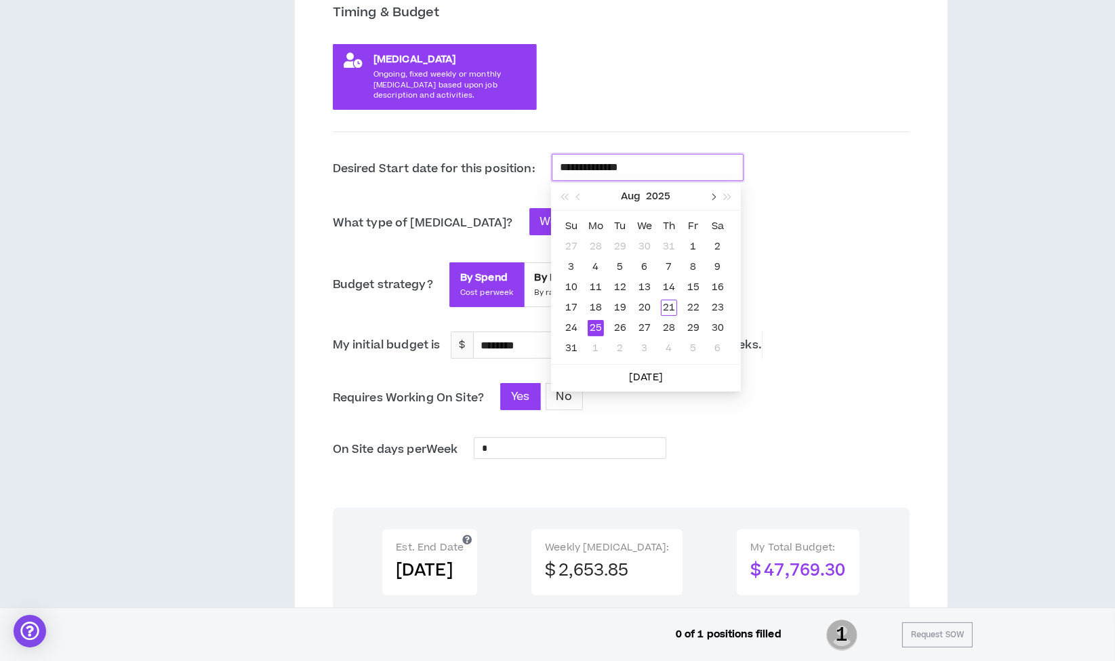
click at [713, 197] on span "button" at bounding box center [712, 196] width 7 height 7
type input "**********"
click at [622, 243] on div "2" at bounding box center [620, 247] width 16 height 16
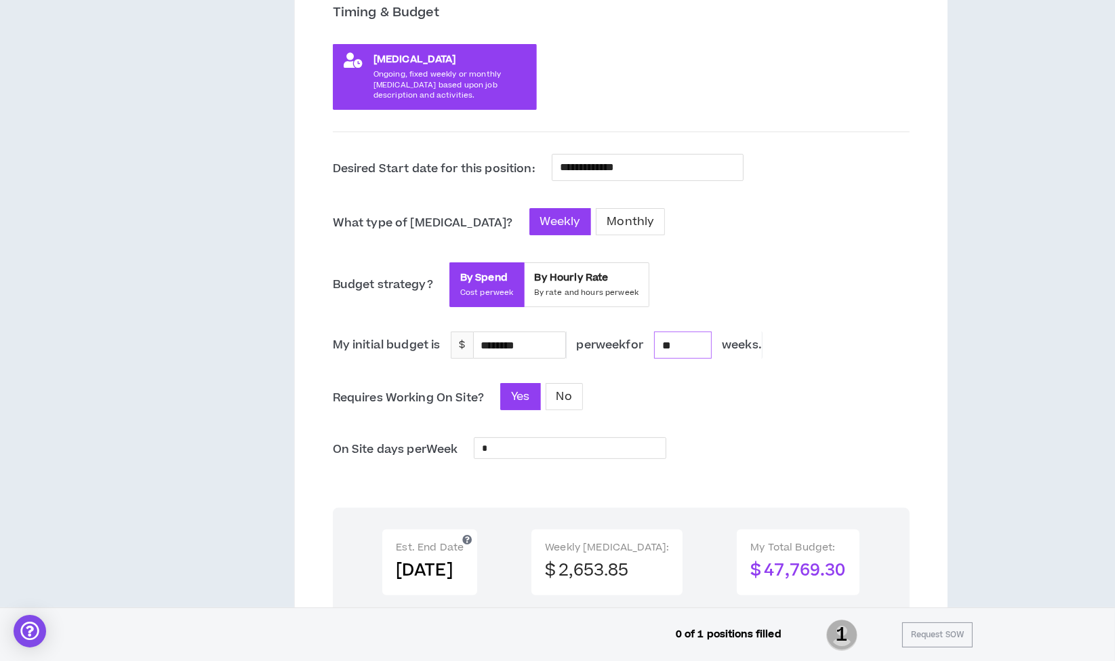
click at [695, 344] on input "**" at bounding box center [683, 345] width 56 height 26
type input "****"
click at [713, 426] on div "**********" at bounding box center [621, 531] width 577 height 754
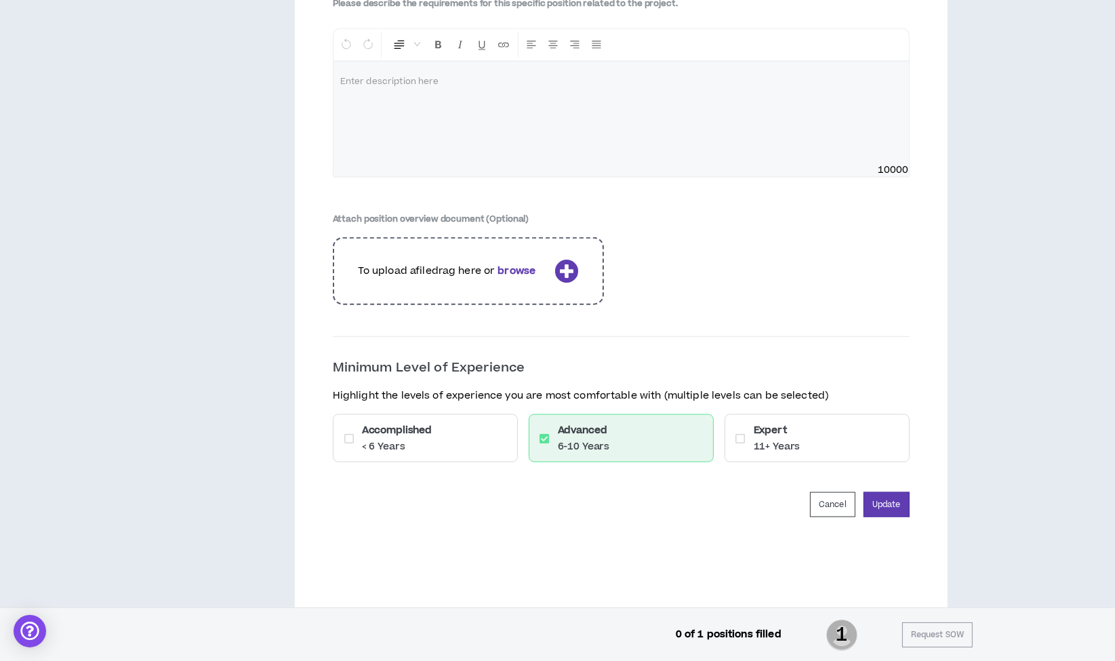
scroll to position [1885, 0]
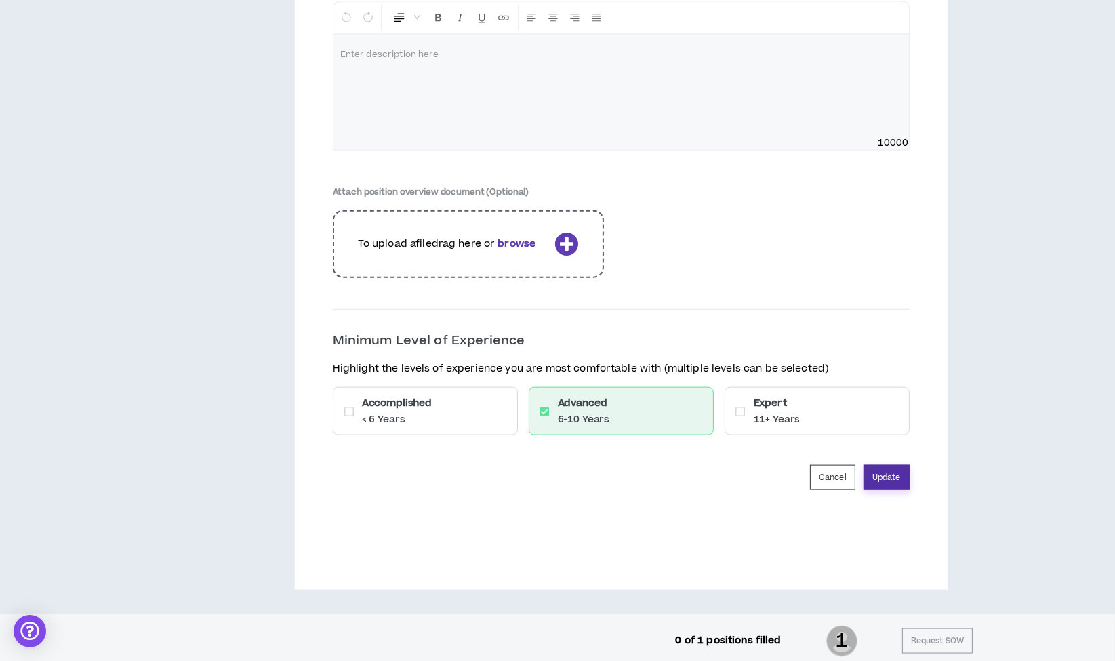
click at [879, 477] on button "Update" at bounding box center [887, 477] width 46 height 25
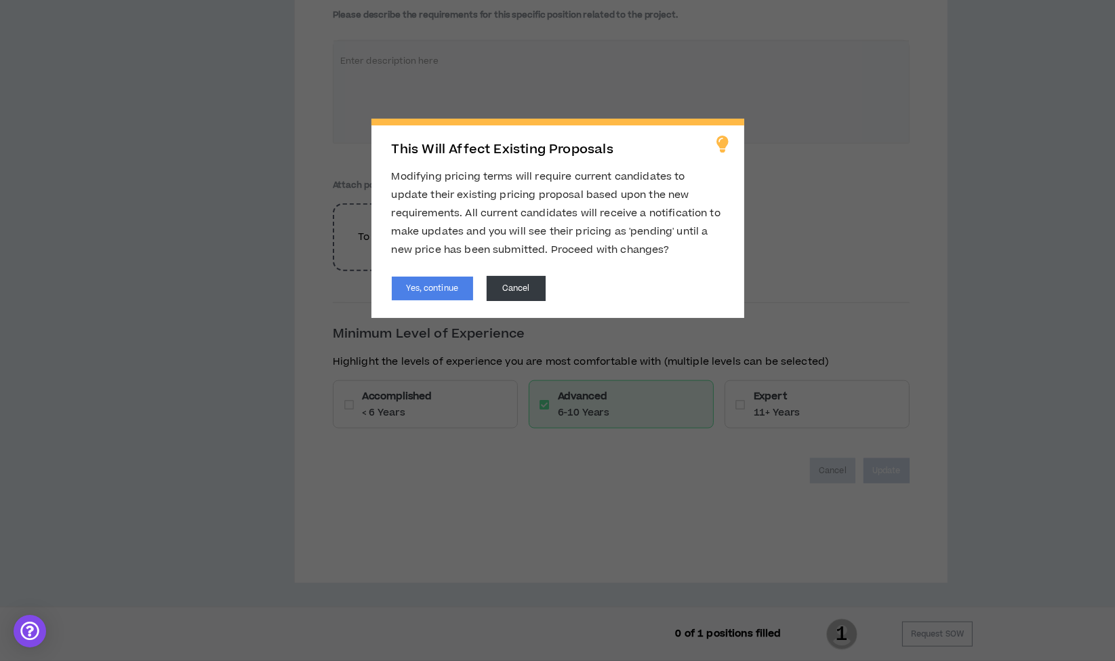
scroll to position [1840, 0]
click at [422, 285] on button "Yes, continue" at bounding box center [432, 289] width 81 height 24
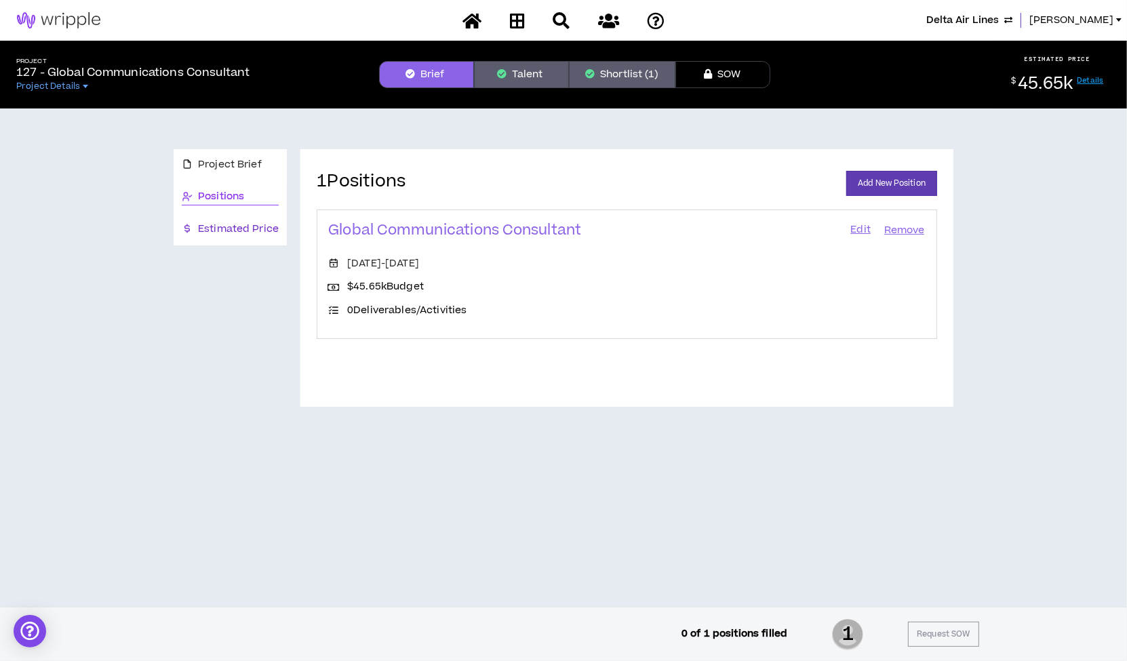
click at [258, 222] on span "Estimated Price" at bounding box center [238, 229] width 81 height 15
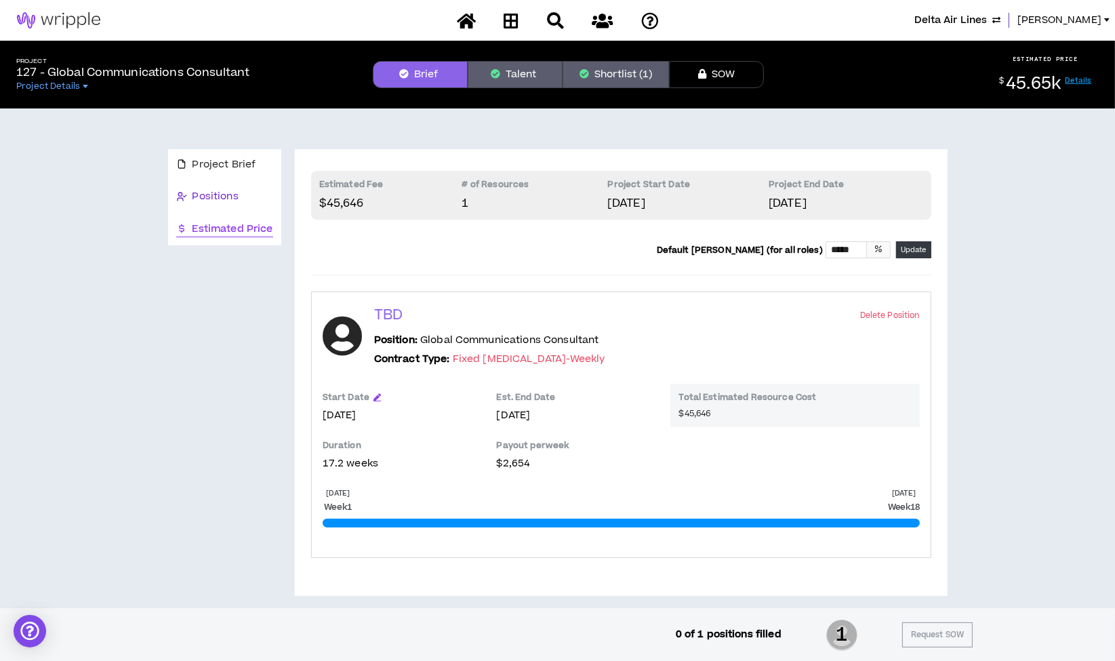
click at [226, 195] on span "Positions" at bounding box center [216, 196] width 46 height 15
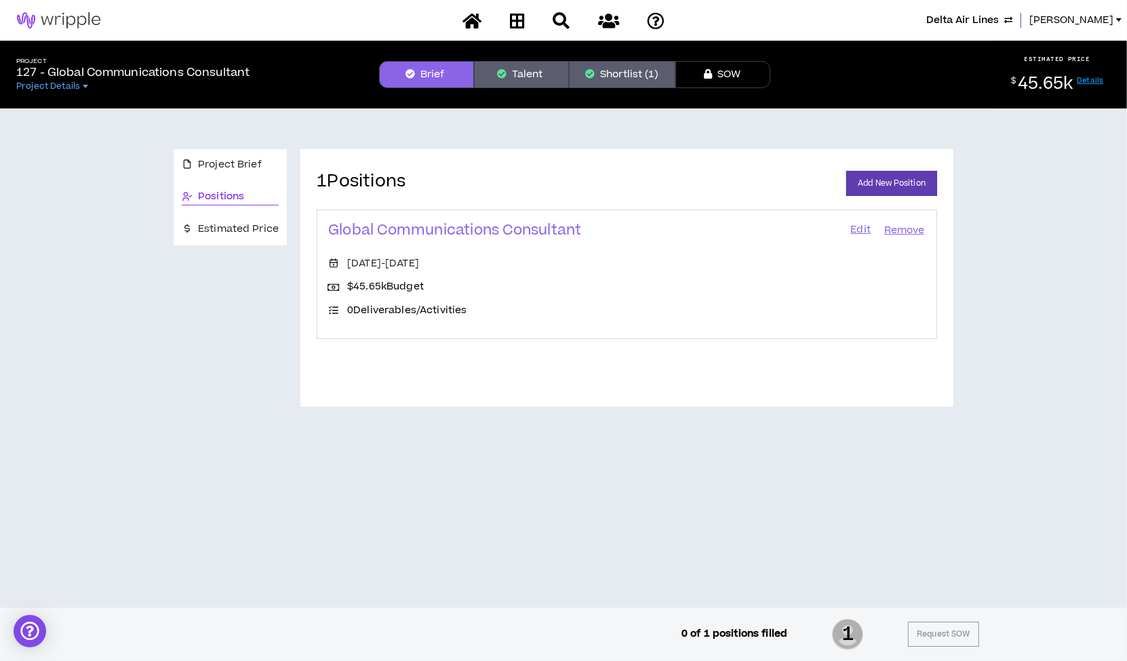
click at [855, 227] on link "Edit" at bounding box center [860, 230] width 23 height 19
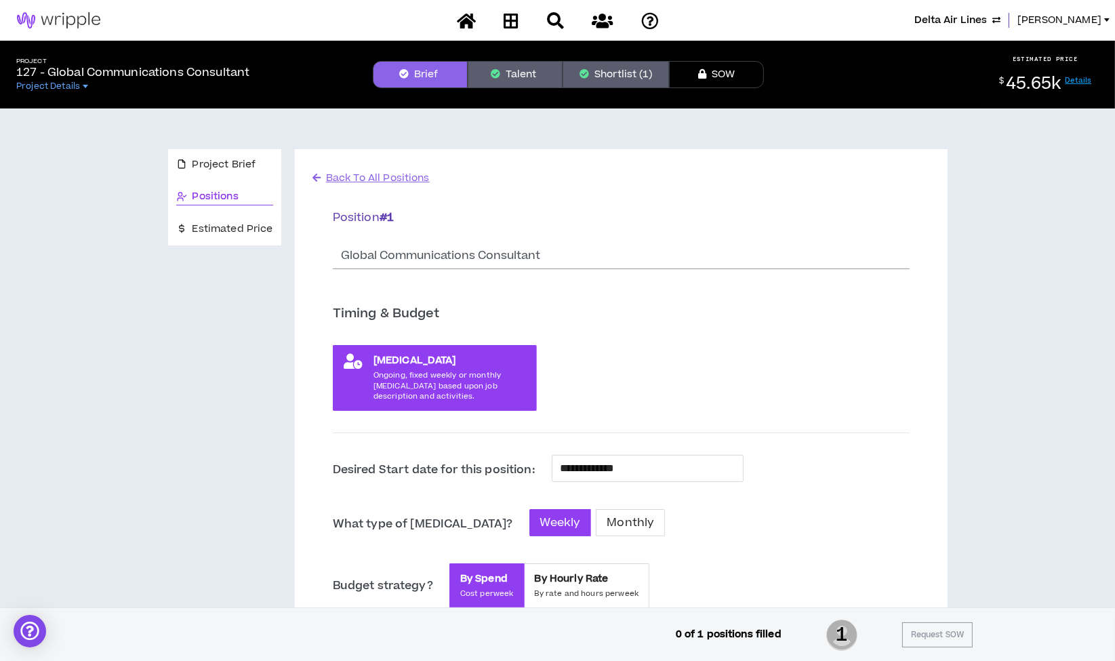
click at [617, 68] on button "Shortlist (1)" at bounding box center [616, 74] width 106 height 27
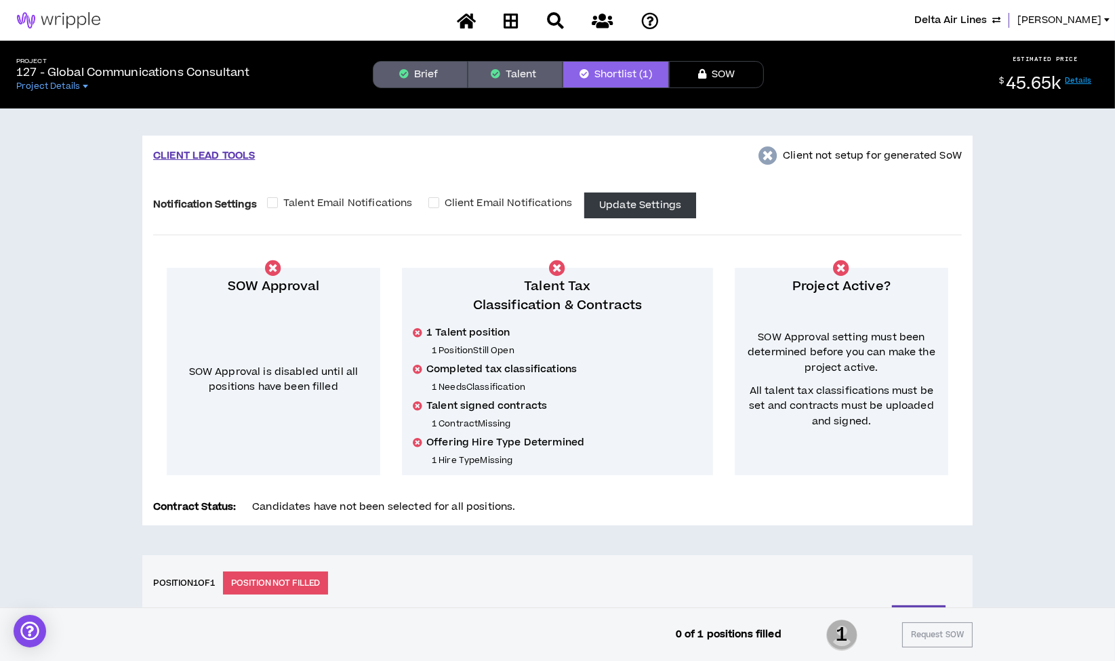
click at [414, 81] on button "Brief" at bounding box center [420, 74] width 95 height 27
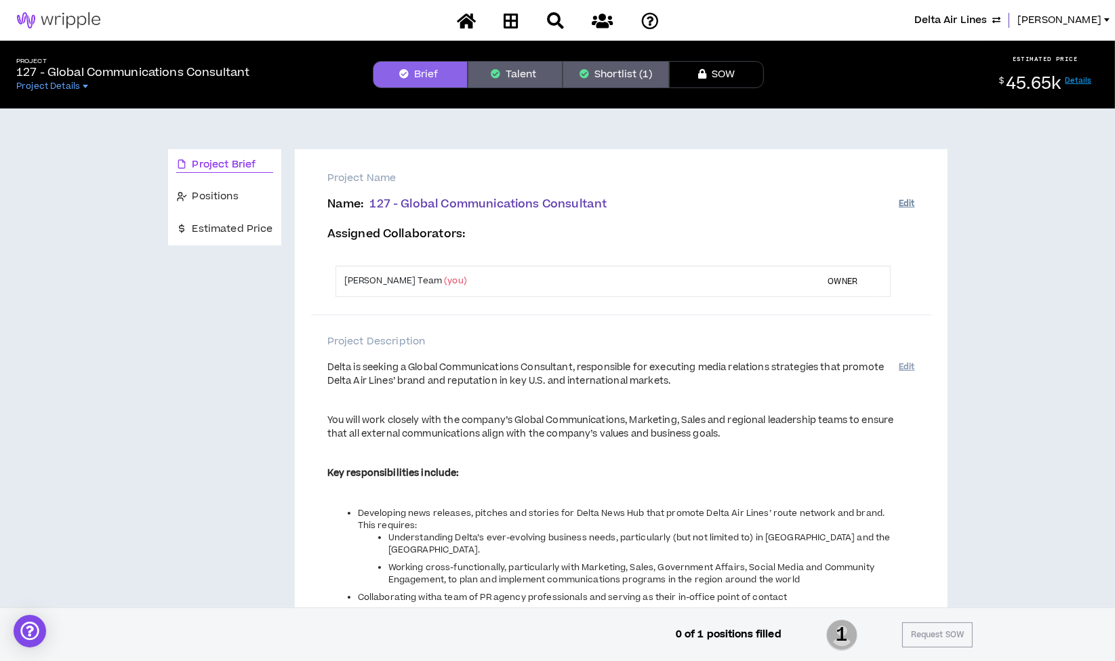
click at [907, 200] on button "Edit" at bounding box center [907, 204] width 16 height 22
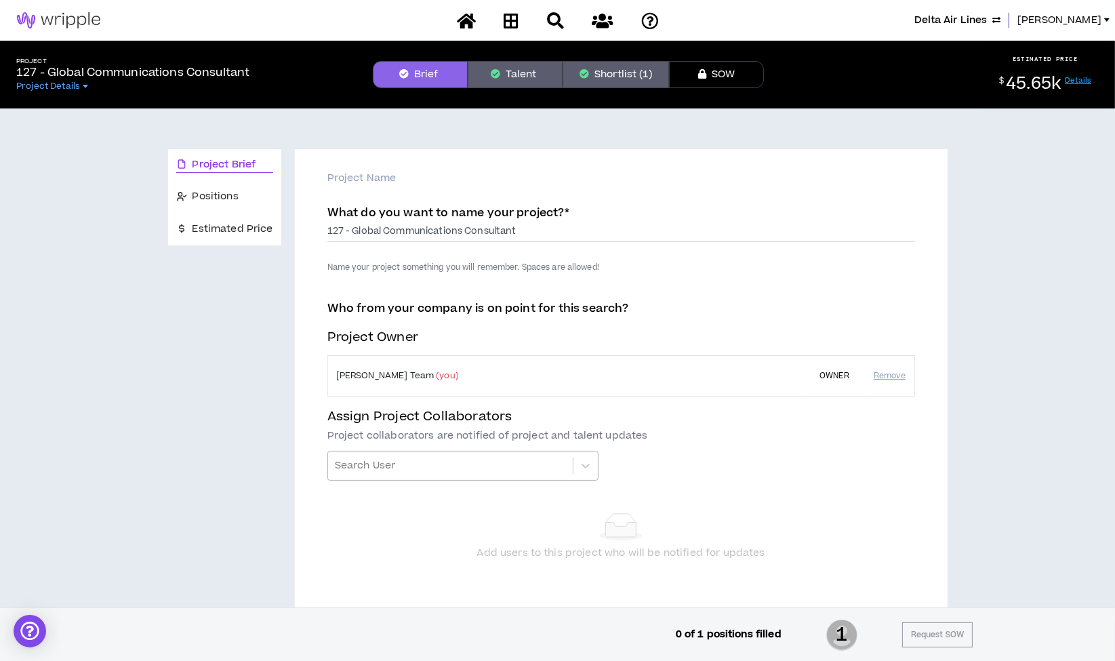
click at [443, 458] on div at bounding box center [450, 465] width 231 height 23
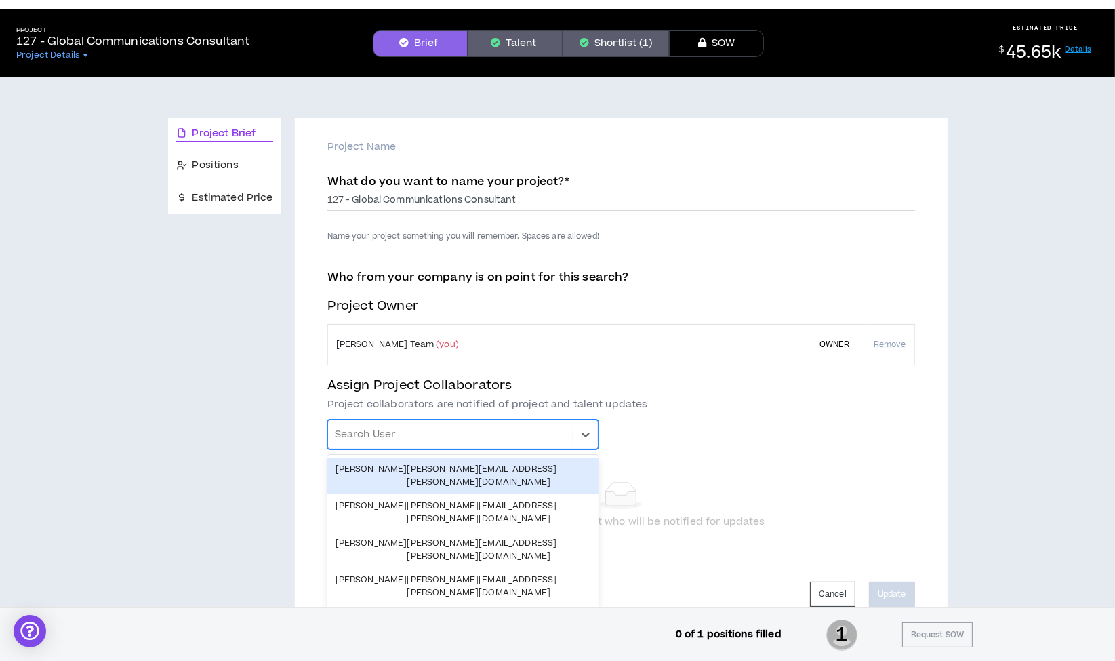
scroll to position [33, 0]
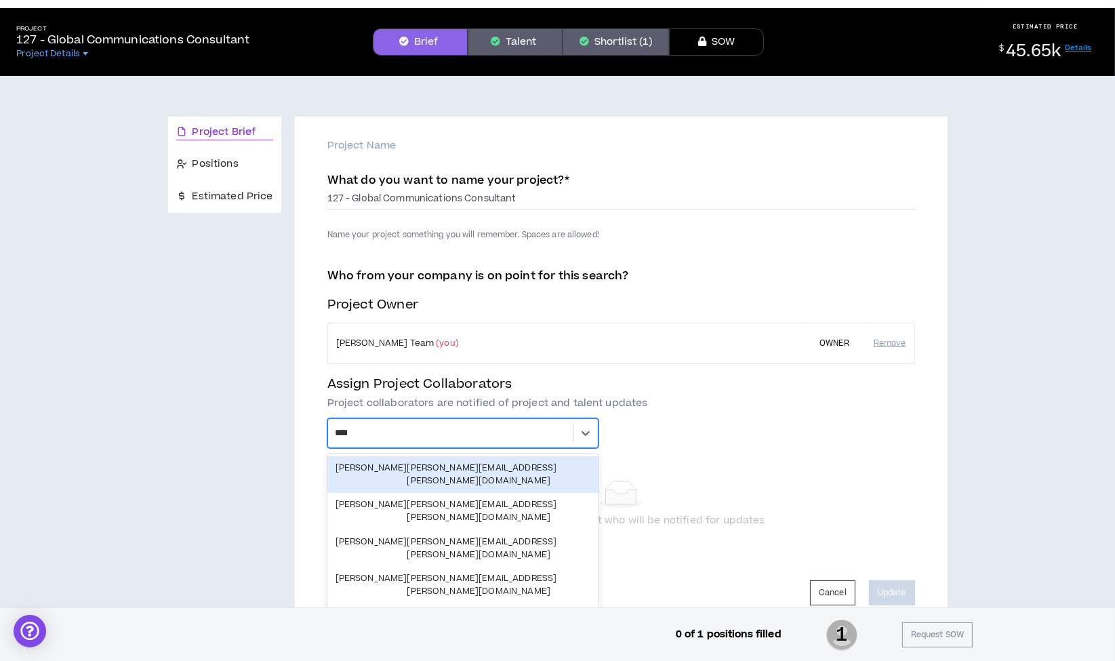
type input "*****"
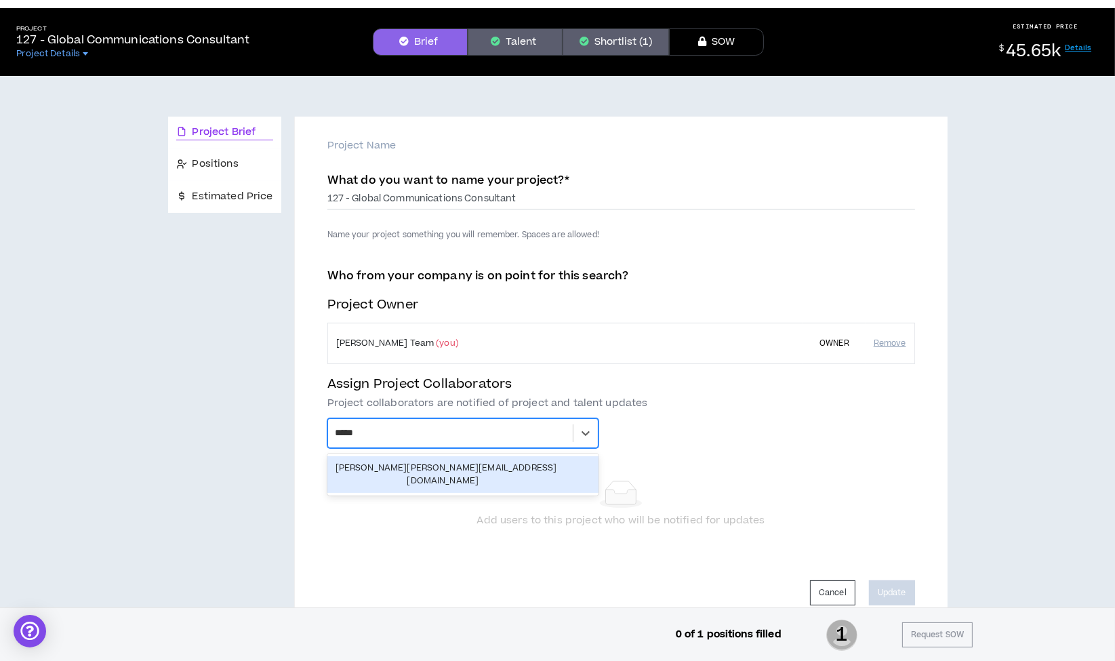
click at [437, 464] on div "Mason Amatriain mason@wripple.com" at bounding box center [463, 475] width 255 height 26
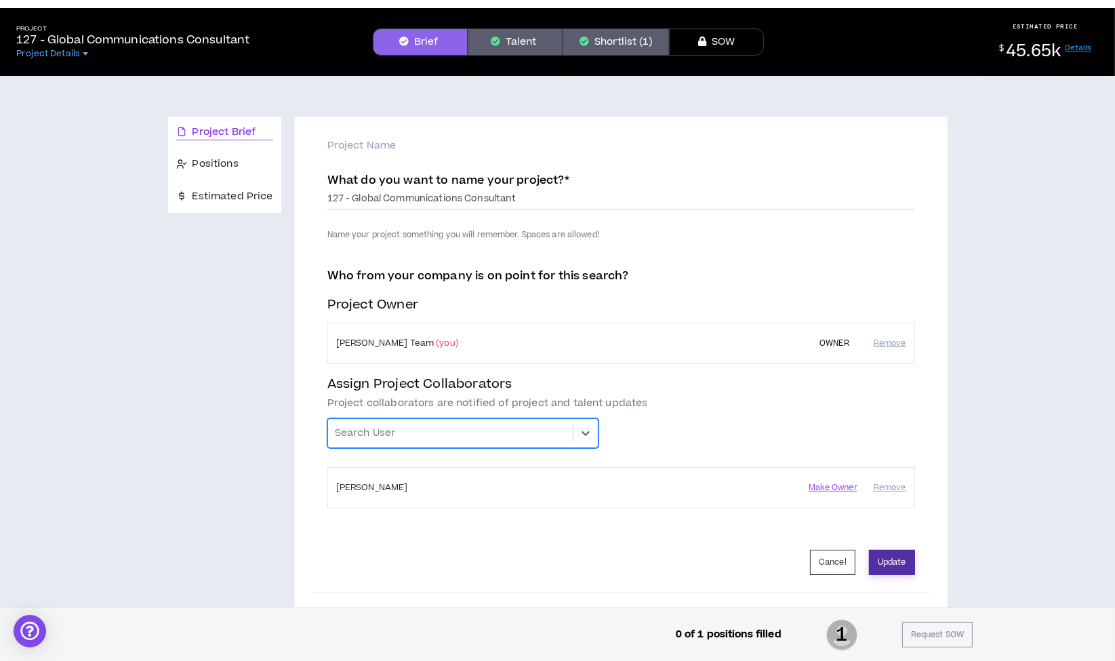
click at [896, 564] on button "Update" at bounding box center [892, 562] width 46 height 25
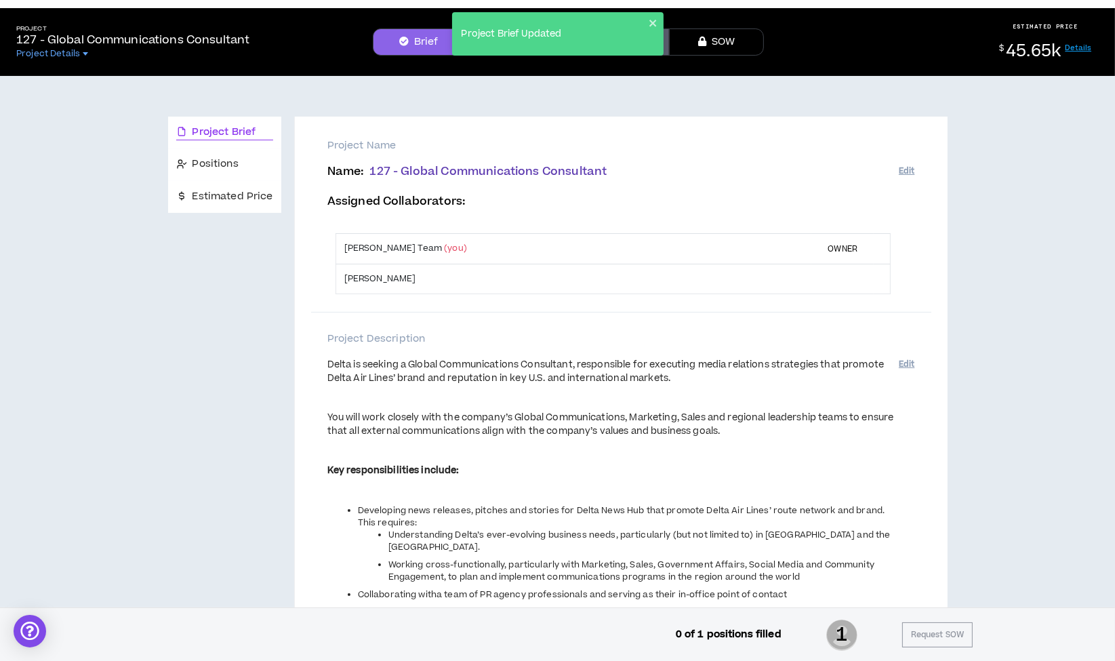
click at [656, 17] on div "Project Brief Updated" at bounding box center [558, 33] width 212 height 43
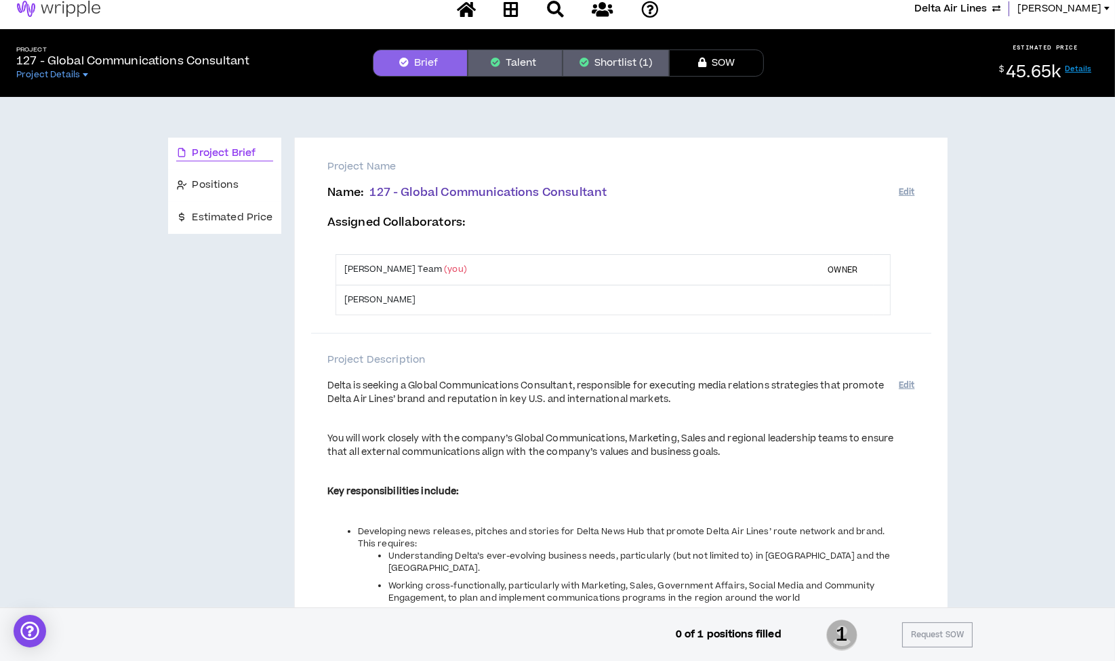
scroll to position [0, 0]
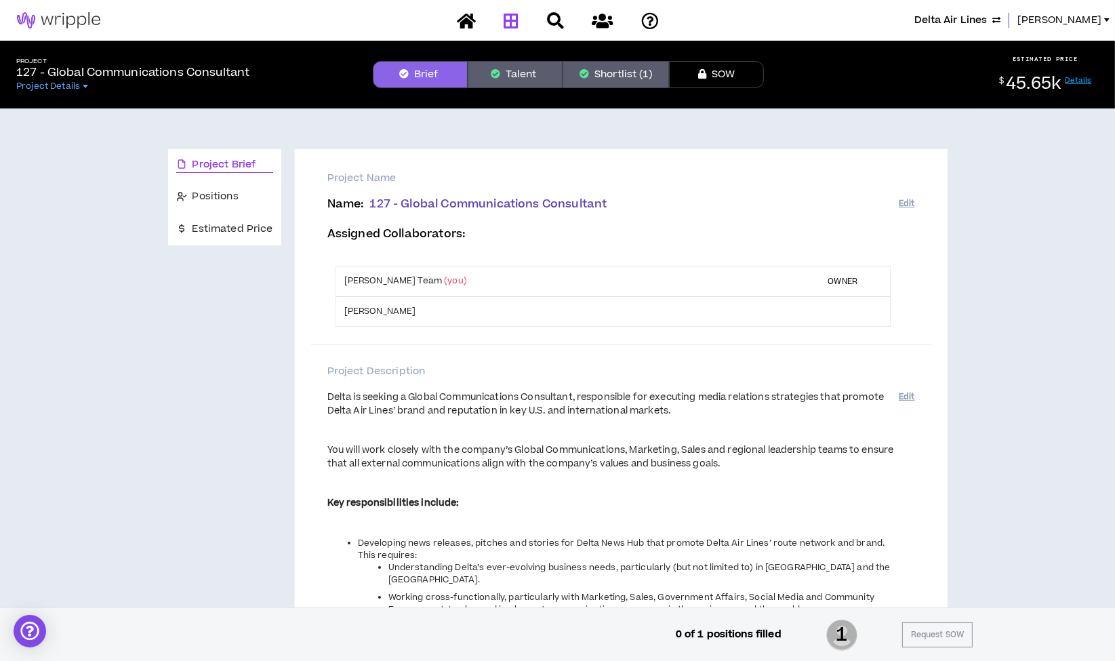
click at [511, 17] on icon at bounding box center [511, 20] width 15 height 17
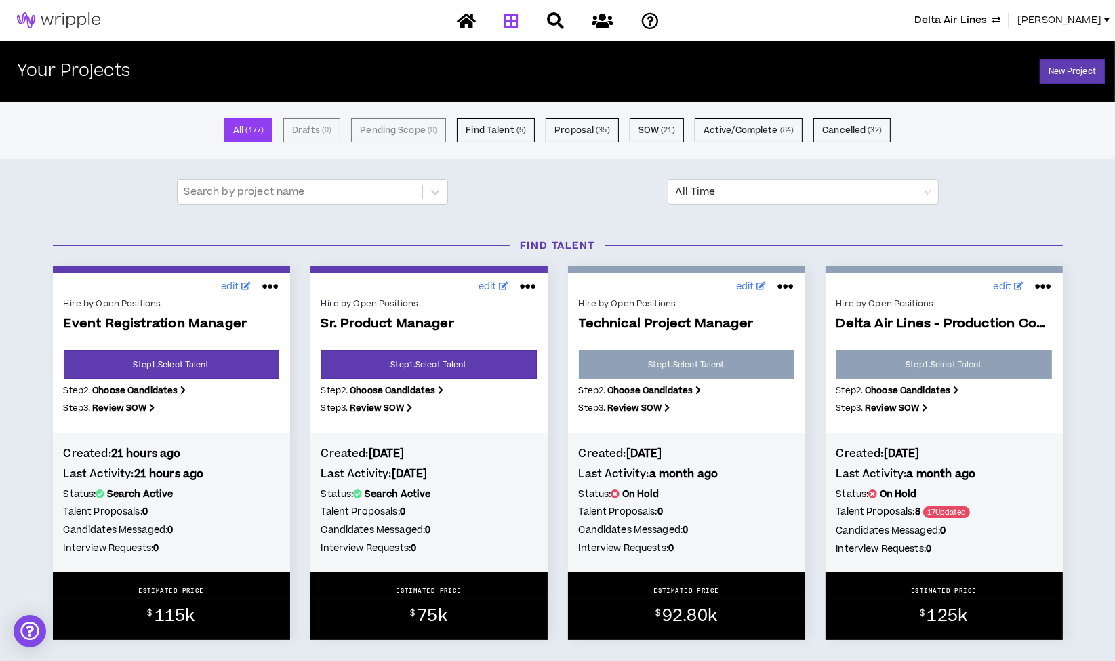
click at [1054, 17] on span "Lauren-Bridget" at bounding box center [1060, 20] width 84 height 15
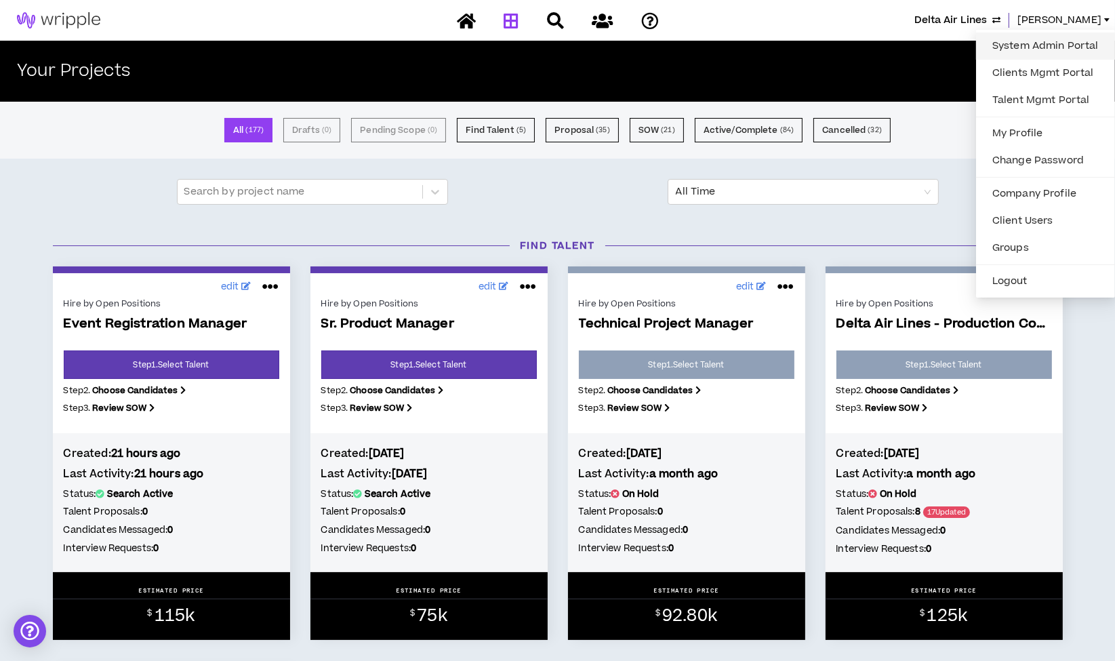
click at [1039, 45] on link "System Admin Portal" at bounding box center [1046, 46] width 123 height 20
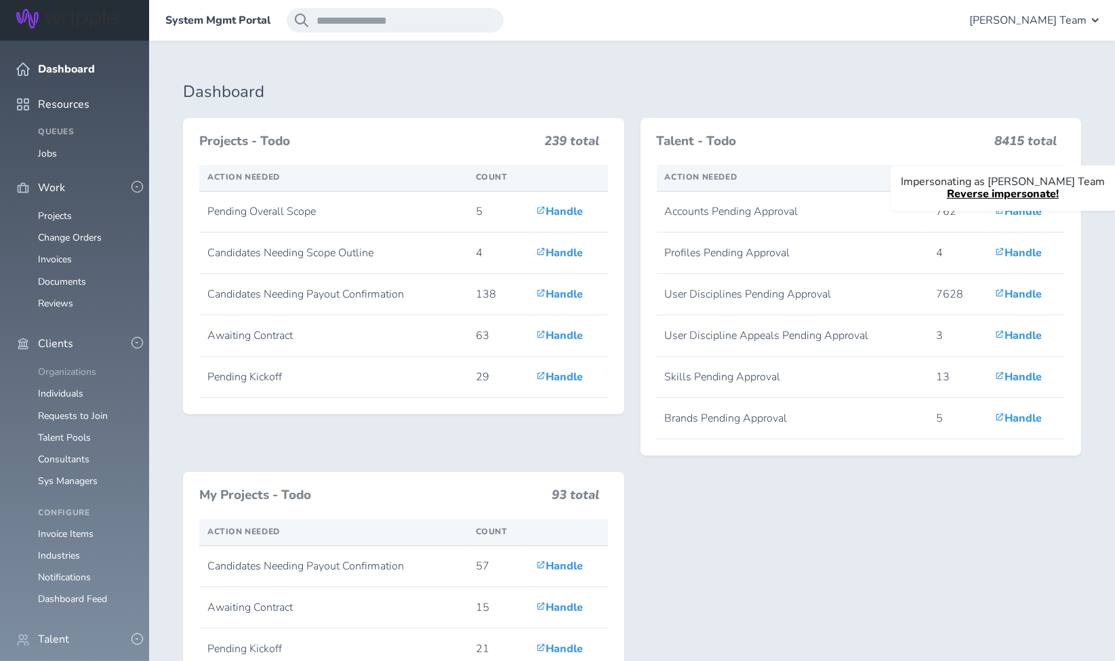
click at [63, 365] on link "Organizations" at bounding box center [67, 371] width 58 height 13
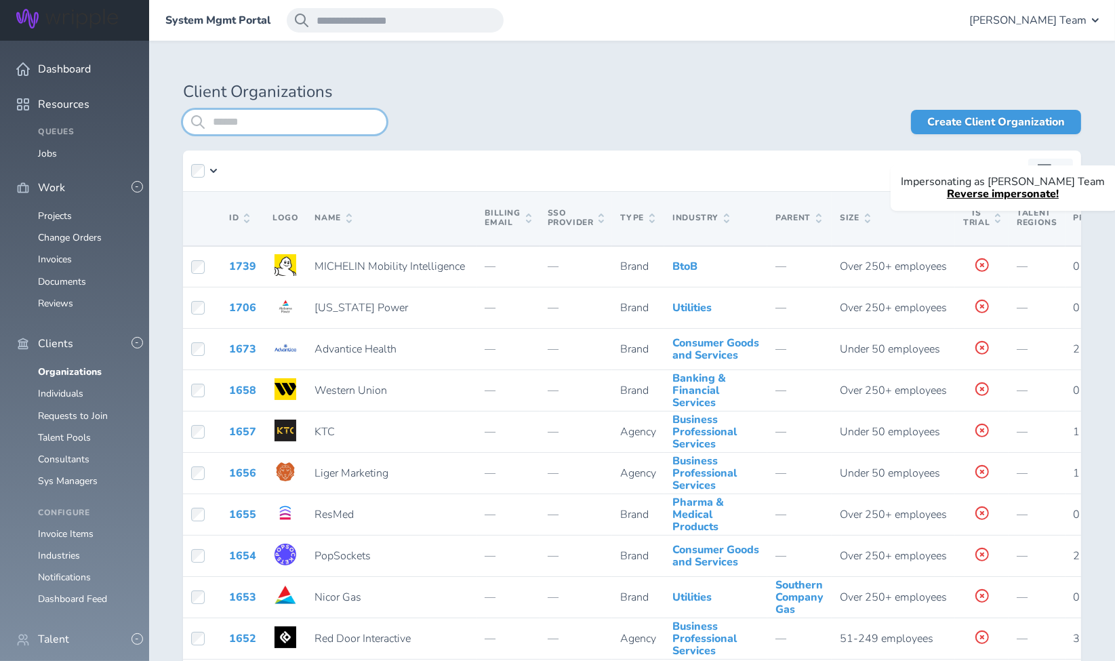
click at [292, 121] on input "search" at bounding box center [284, 122] width 203 height 24
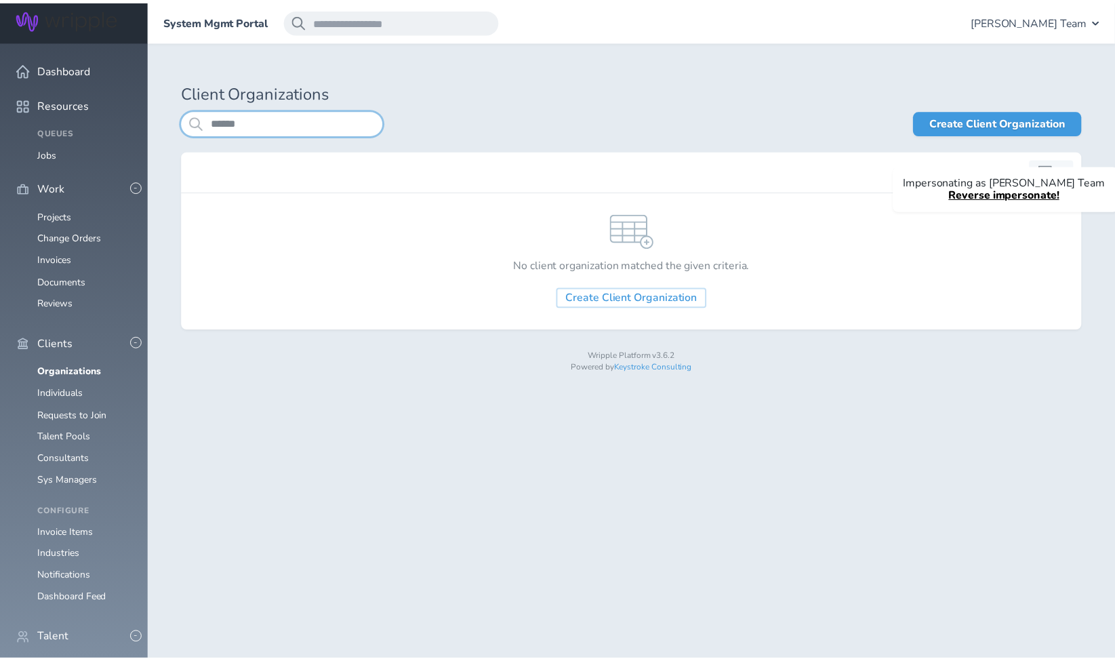
scroll to position [376, 0]
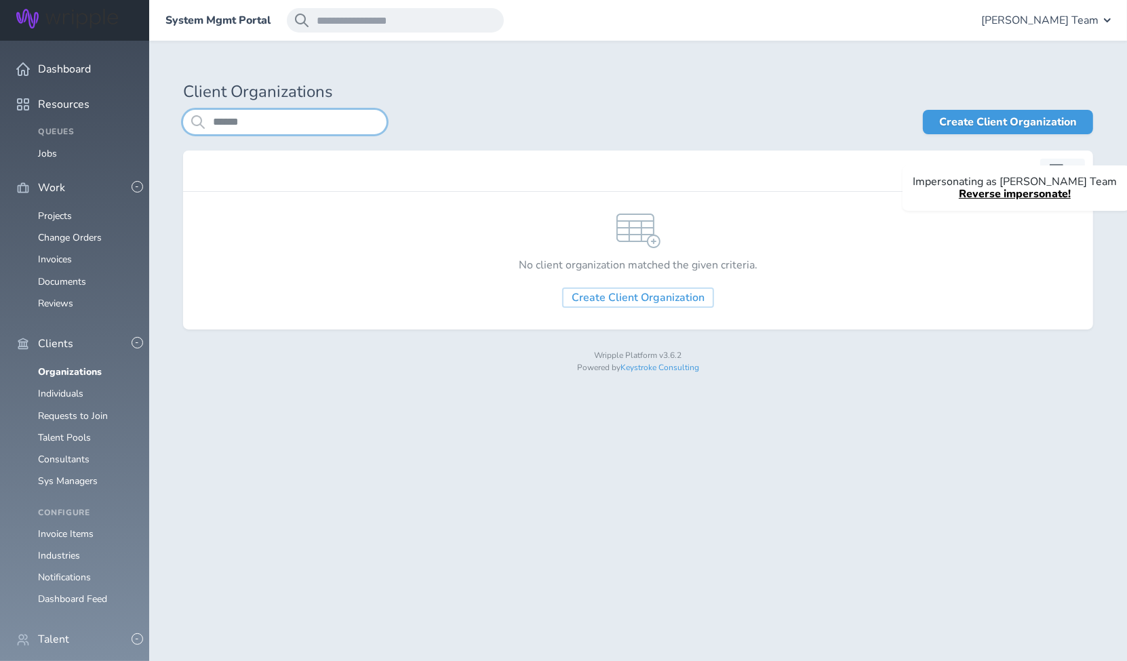
type input "******"
click at [53, 660] on link "Individuals" at bounding box center [60, 668] width 45 height 13
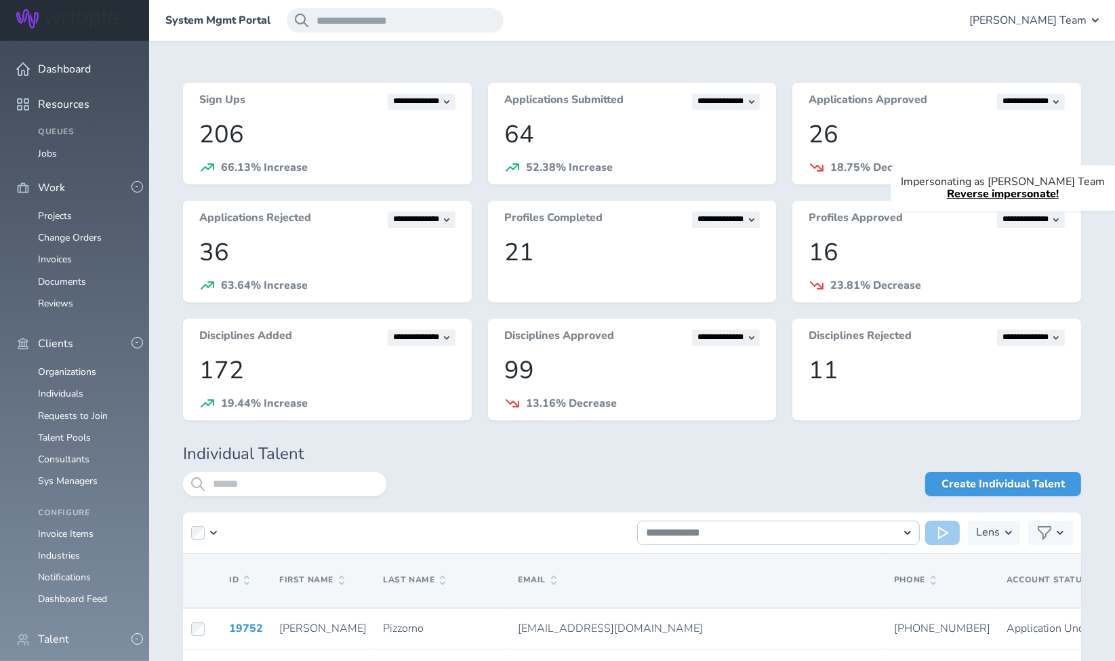
scroll to position [226, 0]
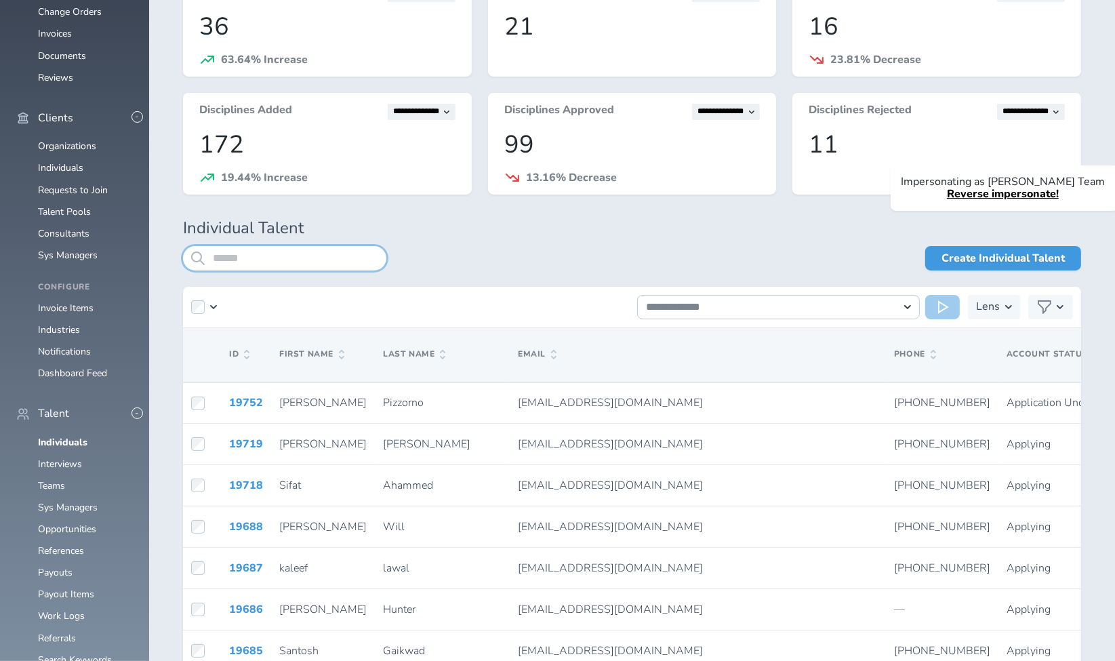
click at [302, 260] on input "search" at bounding box center [284, 258] width 203 height 24
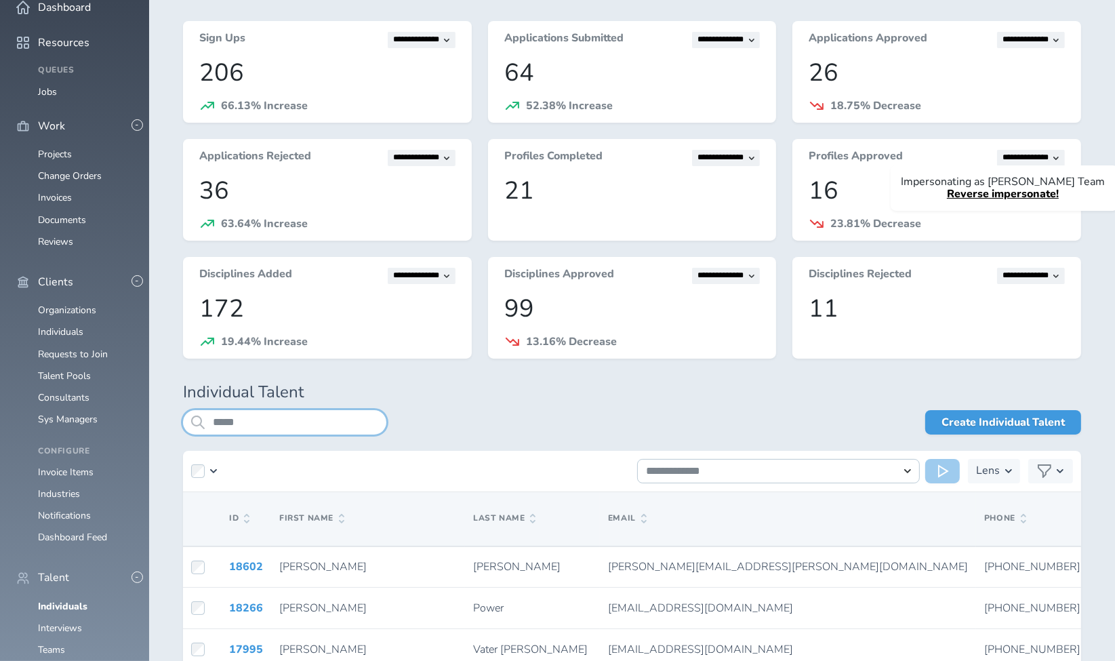
scroll to position [226, 0]
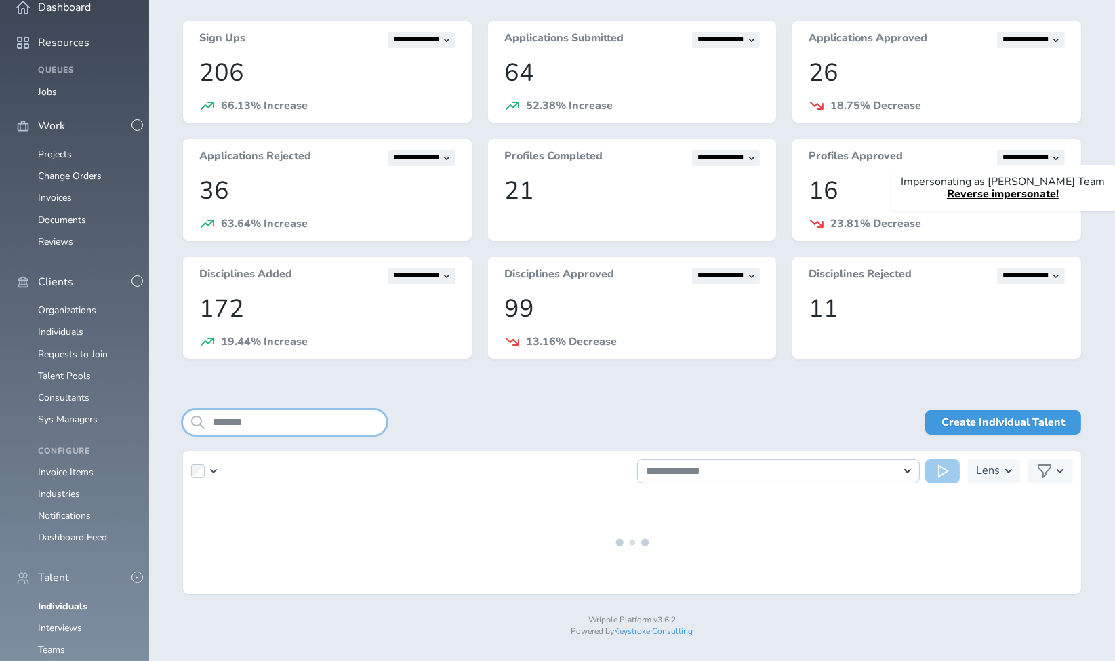
scroll to position [220, 0]
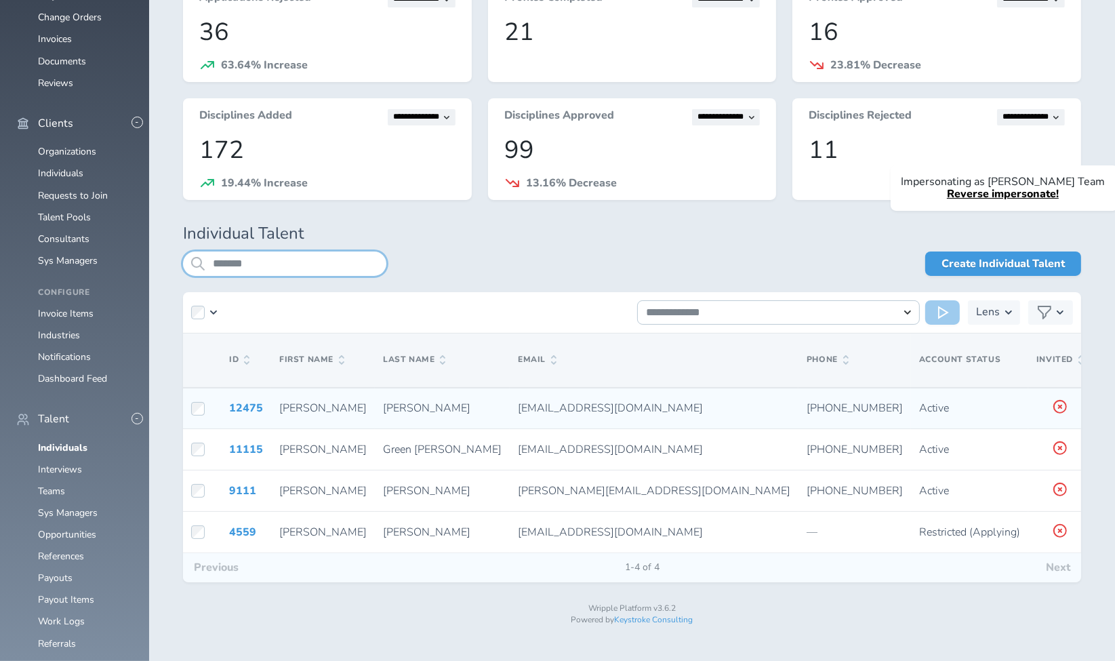
type input "*******"
click at [1103, 407] on icon at bounding box center [1108, 407] width 11 height 12
